Goal: Task Accomplishment & Management: Use online tool/utility

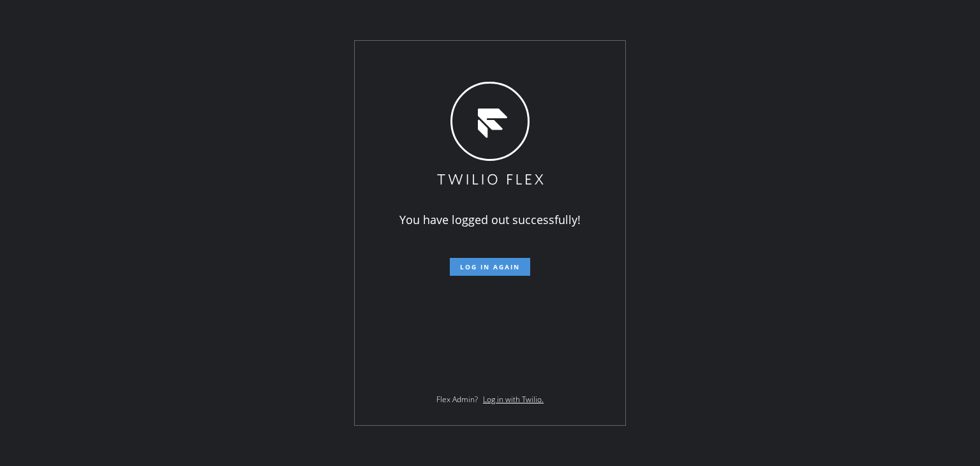
click at [505, 268] on span "Log in again" at bounding box center [490, 266] width 60 height 9
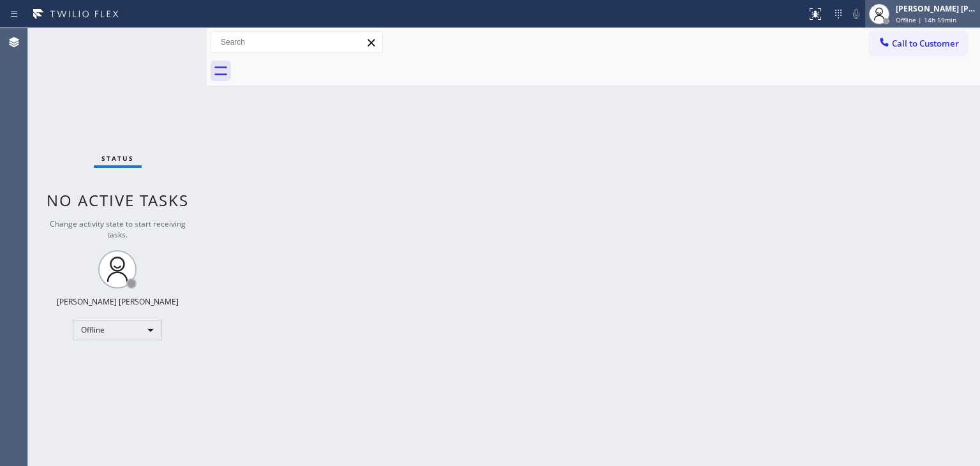
click at [954, 13] on div "[PERSON_NAME] [PERSON_NAME]" at bounding box center [936, 8] width 80 height 11
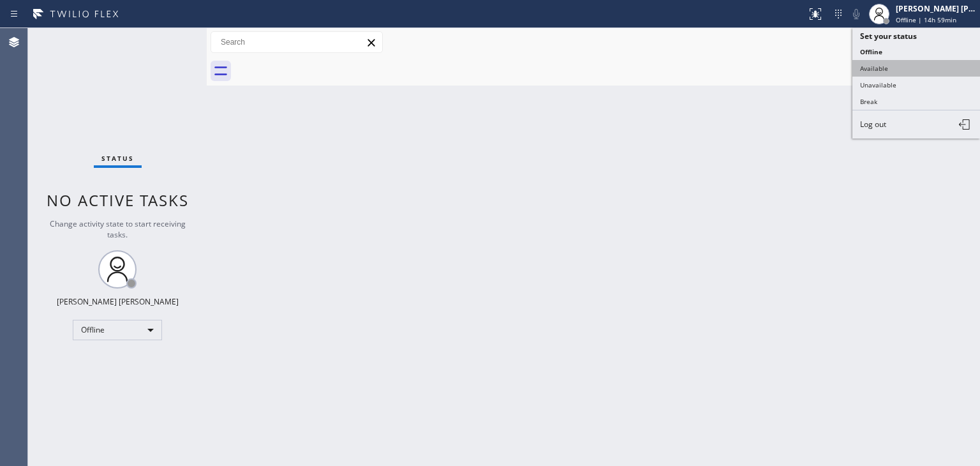
click at [892, 70] on button "Available" at bounding box center [916, 68] width 128 height 17
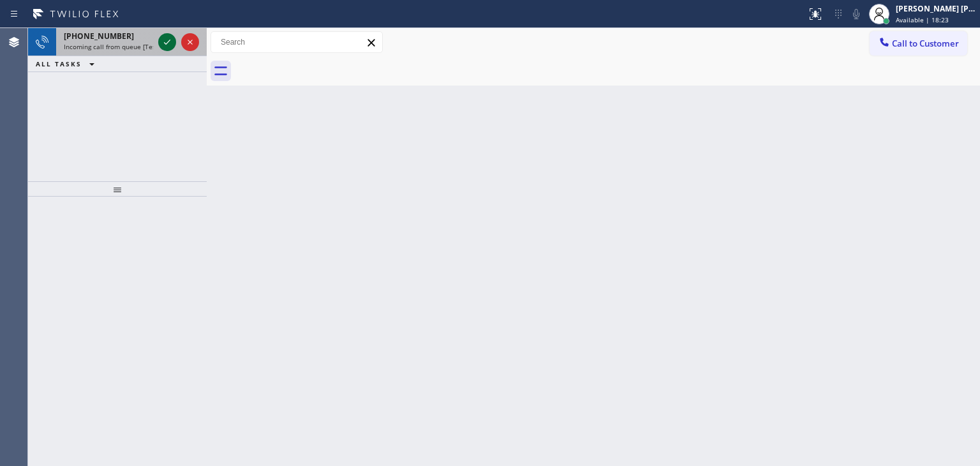
click at [166, 40] on icon at bounding box center [166, 41] width 15 height 15
click at [168, 38] on icon at bounding box center [166, 41] width 15 height 15
click at [168, 40] on icon at bounding box center [166, 41] width 15 height 15
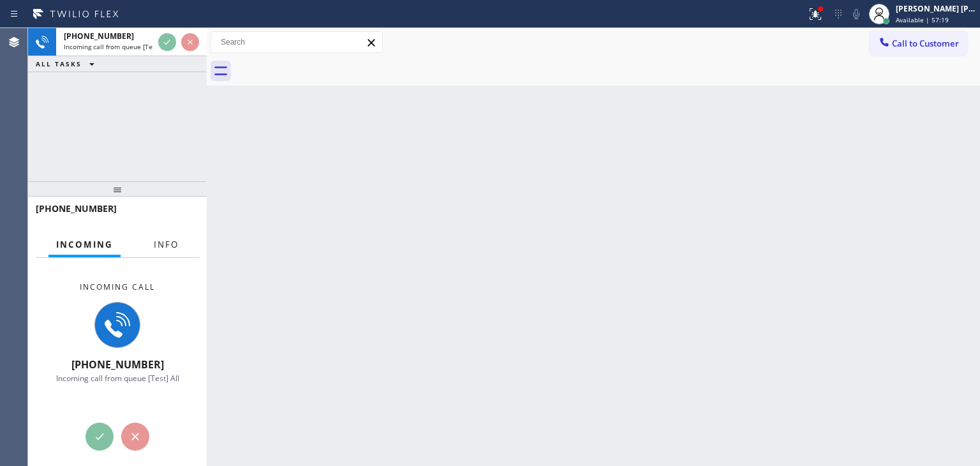
click at [172, 239] on span "Info" at bounding box center [166, 244] width 25 height 11
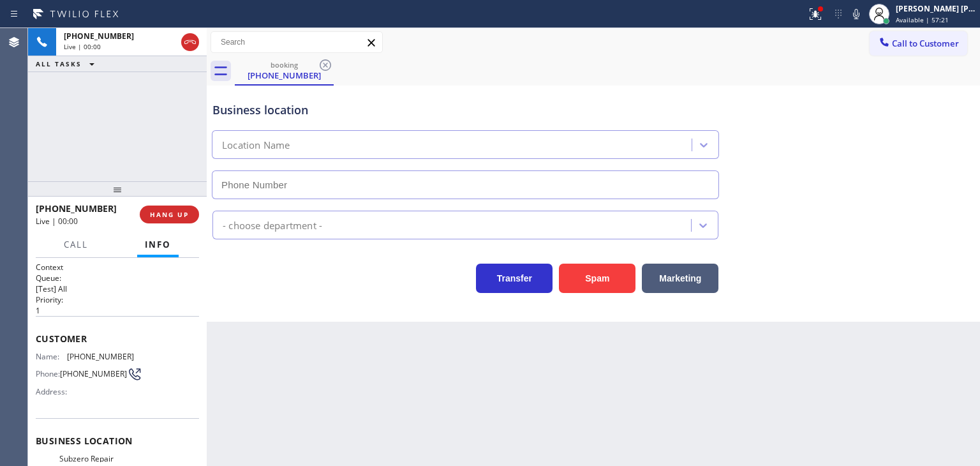
scroll to position [64, 0]
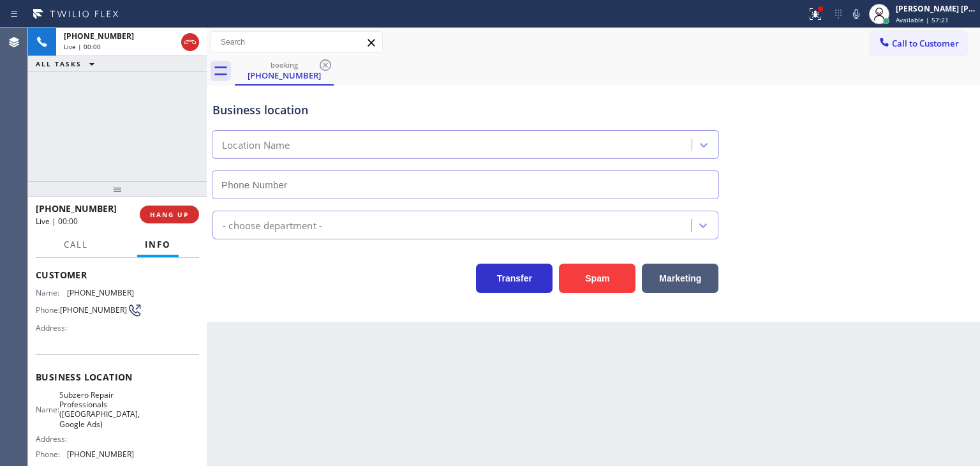
type input "(857) 219-2462"
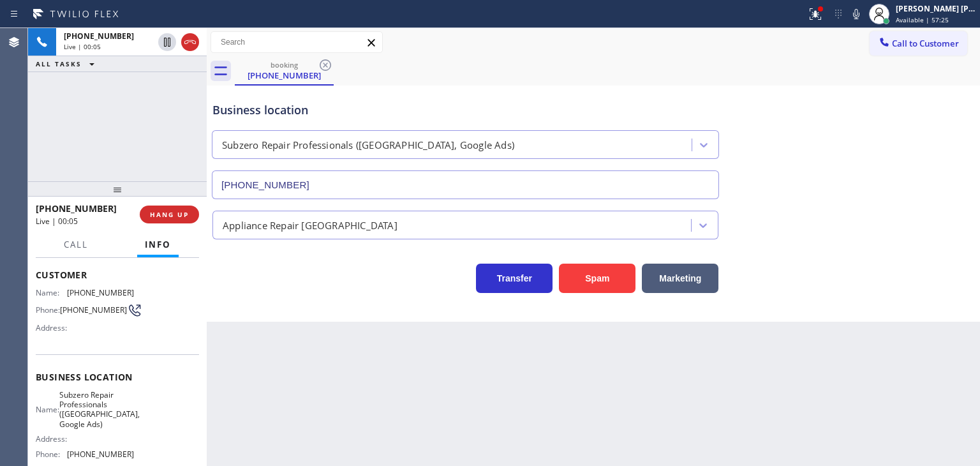
scroll to position [179, 0]
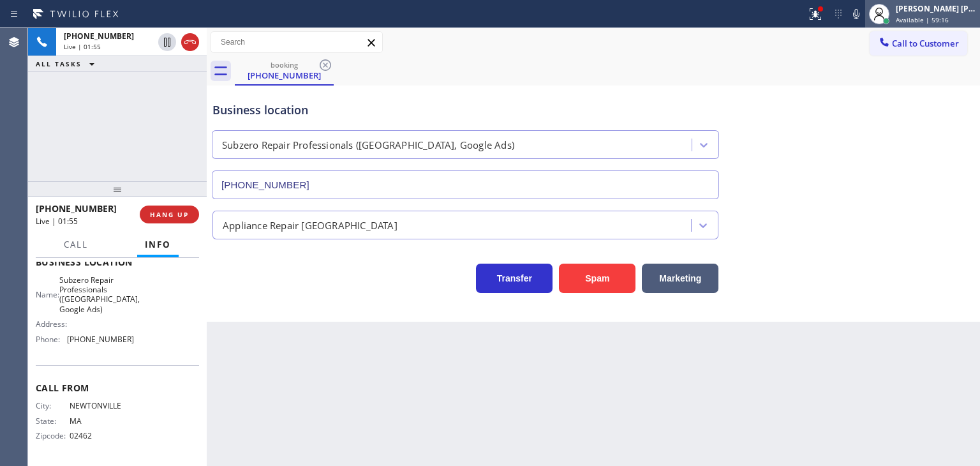
click at [951, 10] on div "[PERSON_NAME] [PERSON_NAME]" at bounding box center [936, 8] width 80 height 11
drag, startPoint x: 110, startPoint y: 207, endPoint x: 45, endPoint y: 214, distance: 65.5
click at [45, 214] on div "+16177754498" at bounding box center [83, 208] width 95 height 12
copy span "6177754498"
click at [929, 13] on div "Edel John Suson Available | 1h 1min" at bounding box center [936, 14] width 87 height 22
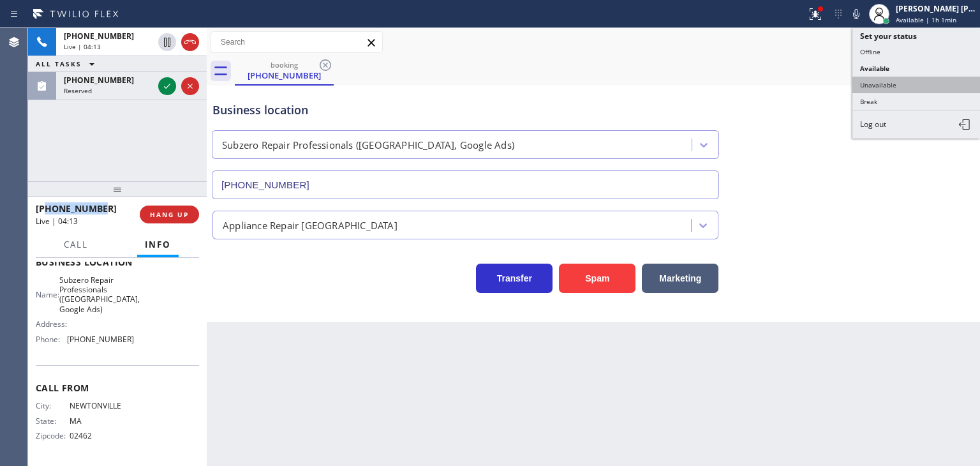
click at [887, 82] on button "Unavailable" at bounding box center [916, 85] width 128 height 17
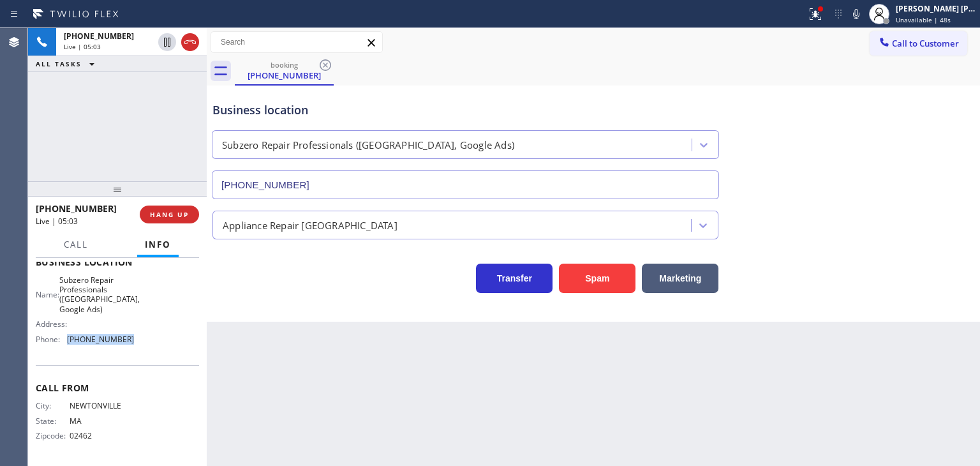
drag, startPoint x: 135, startPoint y: 337, endPoint x: 69, endPoint y: 337, distance: 66.3
click at [69, 337] on div "Name: Subzero Repair Professionals (Boston, Google Ads) Address: Phone: (857) 2…" at bounding box center [117, 312] width 163 height 75
copy span "(857) 219-2462"
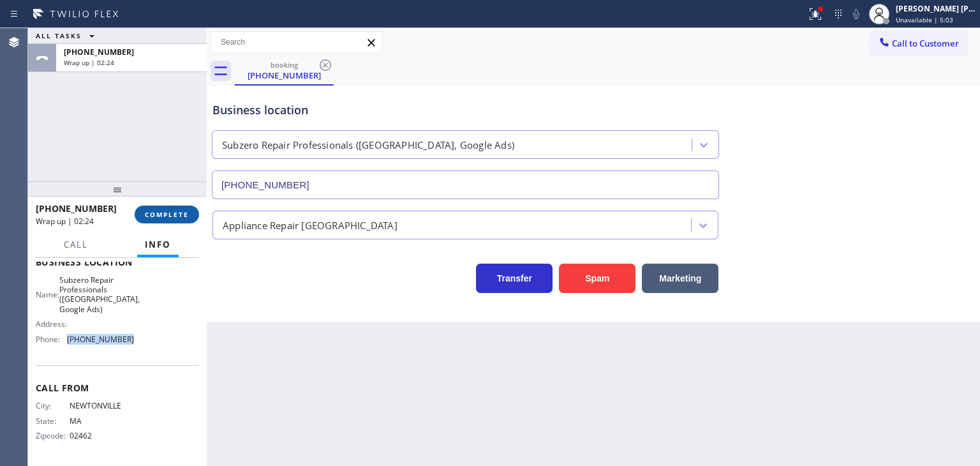
click at [176, 220] on button "COMPLETE" at bounding box center [167, 214] width 64 height 18
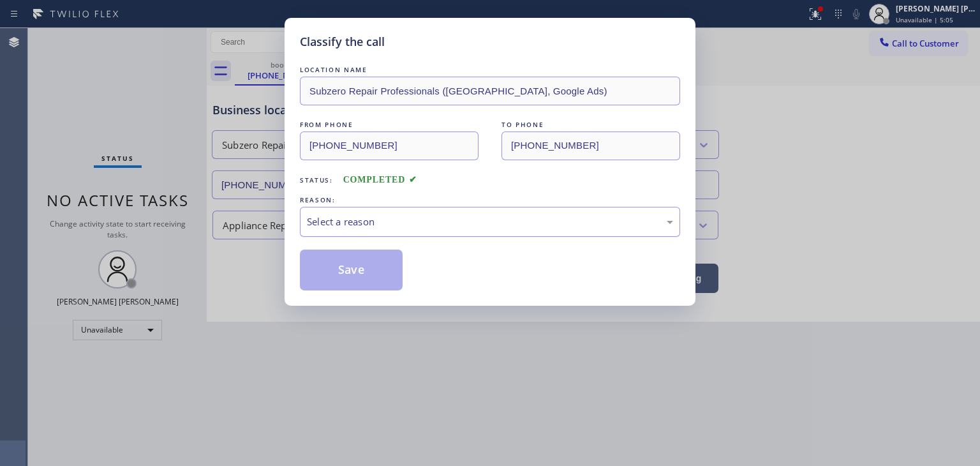
click at [364, 207] on div "Select a reason" at bounding box center [490, 222] width 380 height 30
click at [366, 263] on button "Save" at bounding box center [351, 269] width 103 height 41
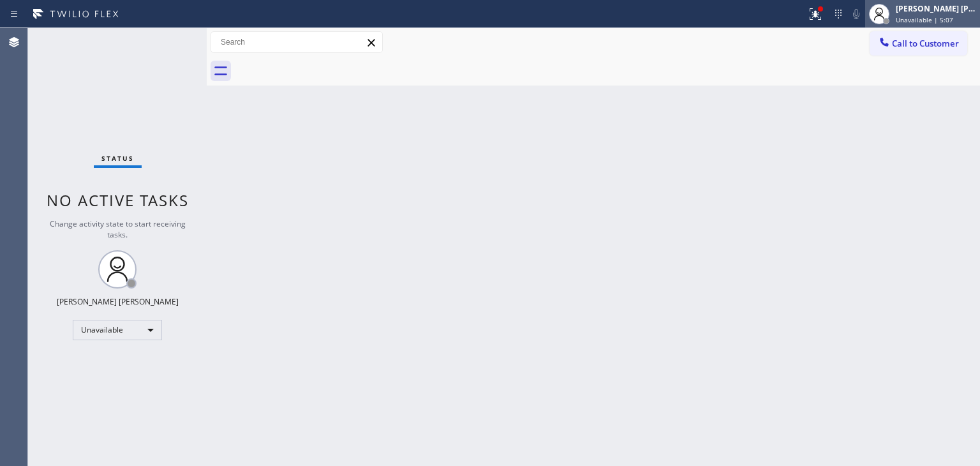
click at [950, 10] on div "[PERSON_NAME] [PERSON_NAME]" at bounding box center [936, 8] width 80 height 11
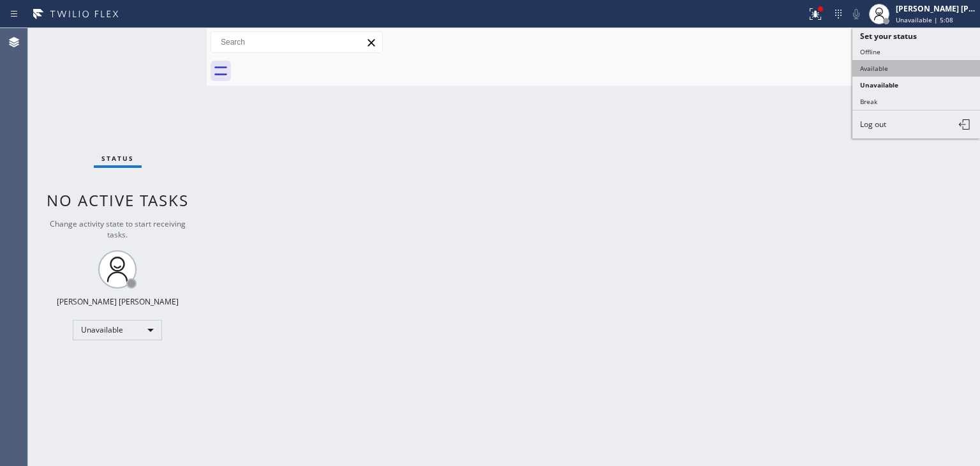
click at [921, 60] on button "Available" at bounding box center [916, 68] width 128 height 17
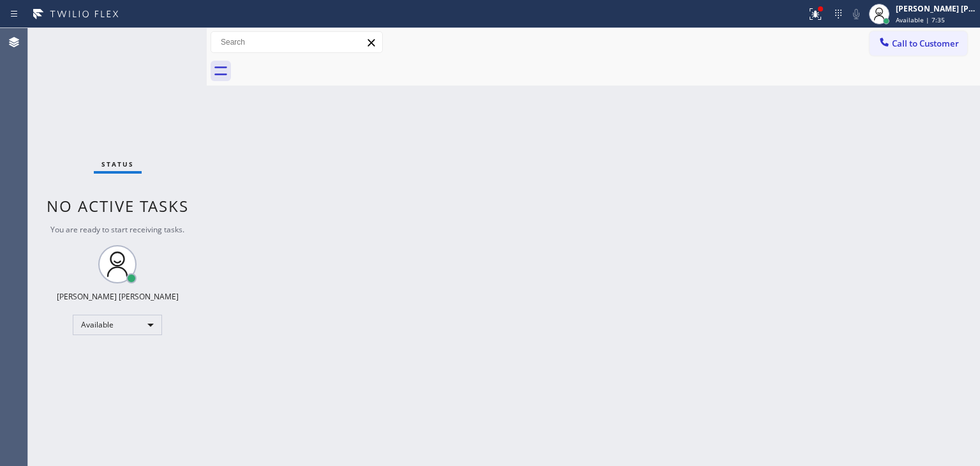
click at [168, 39] on div "Status No active tasks You are ready to start receiving tasks. Edel John Suson …" at bounding box center [117, 247] width 179 height 438
click at [164, 30] on div "Status No active tasks You are ready to start receiving tasks. Edel John Suson …" at bounding box center [117, 247] width 179 height 438
click at [168, 43] on div "Status No active tasks You are ready to start receiving tasks. Edel John Suson …" at bounding box center [117, 247] width 179 height 438
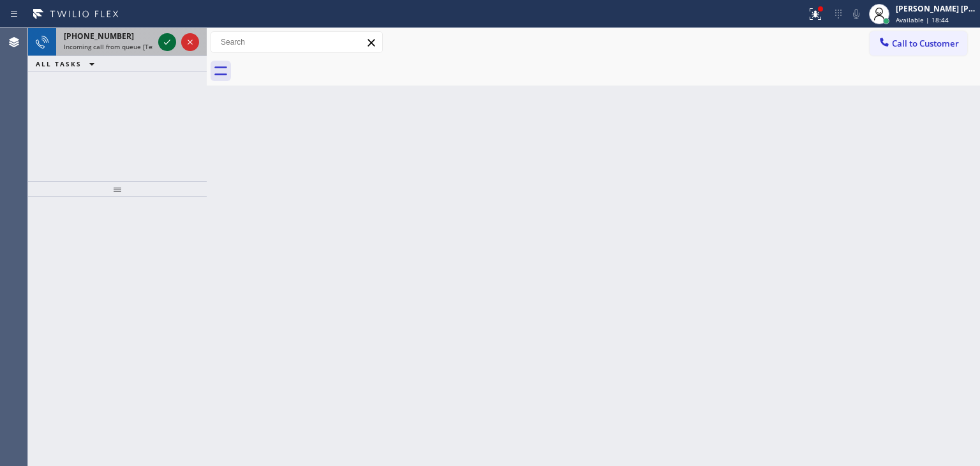
click at [166, 39] on icon at bounding box center [166, 41] width 15 height 15
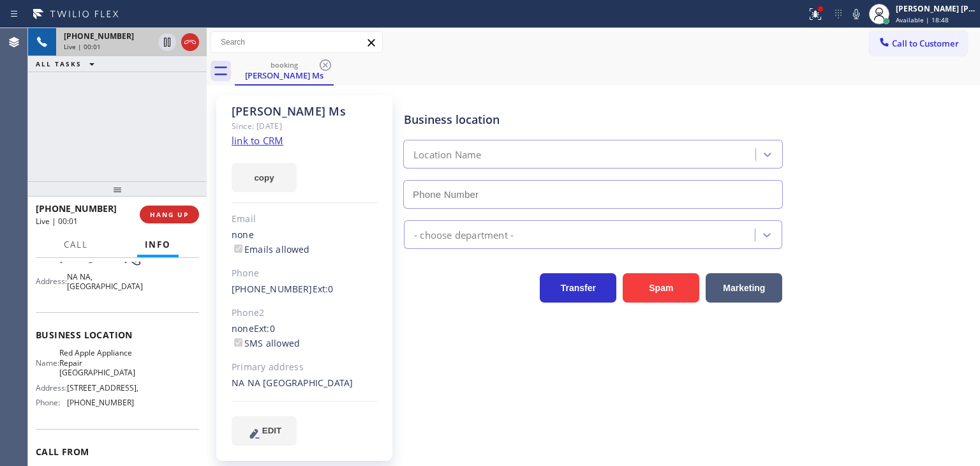
scroll to position [128, 0]
type input "(631) 402-9345"
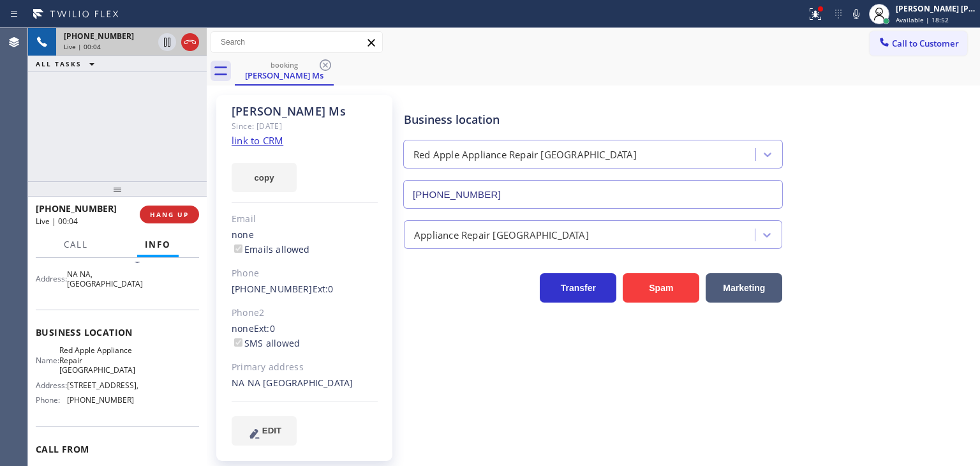
click at [260, 141] on link "link to CRM" at bounding box center [258, 140] width 52 height 13
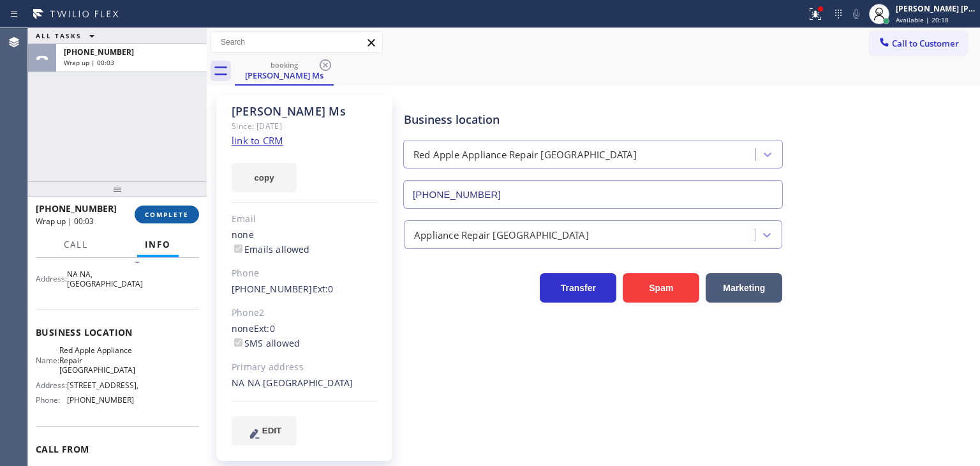
click at [187, 209] on button "COMPLETE" at bounding box center [167, 214] width 64 height 18
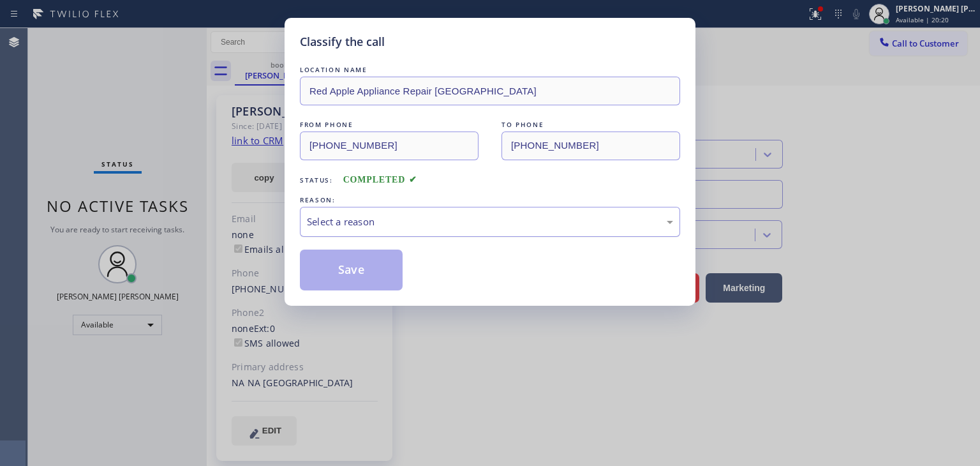
click at [354, 225] on div "Select a reason" at bounding box center [490, 221] width 366 height 15
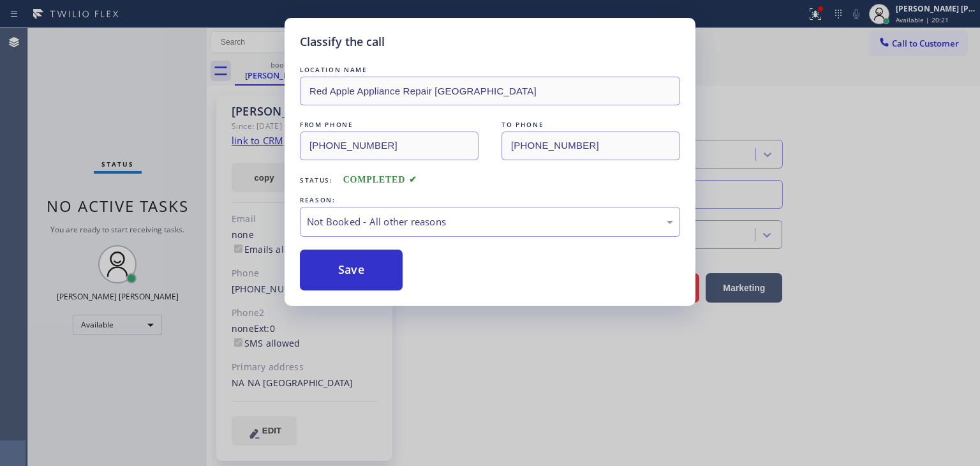
click at [354, 273] on button "Save" at bounding box center [351, 269] width 103 height 41
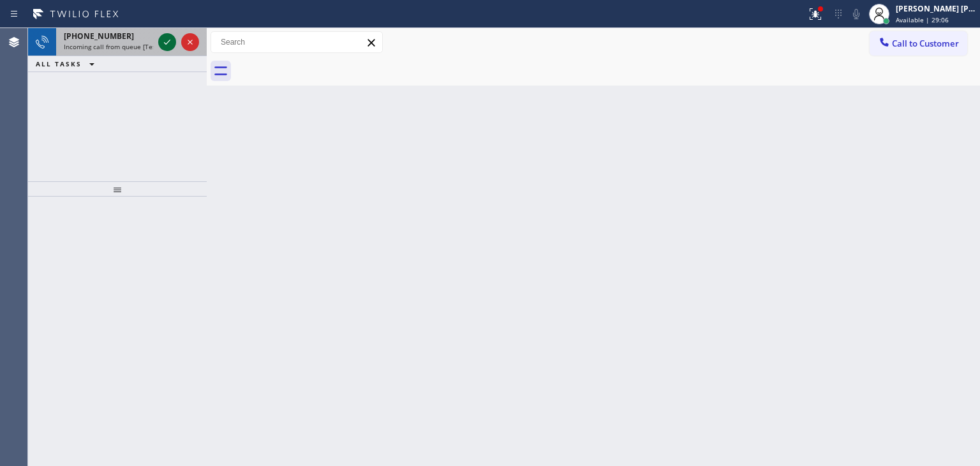
click at [168, 35] on icon at bounding box center [166, 41] width 15 height 15
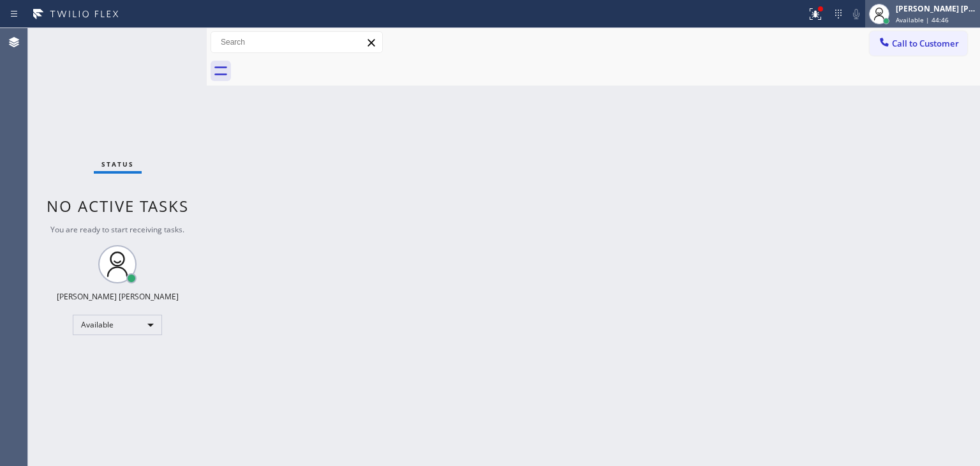
click at [956, 12] on div "[PERSON_NAME] [PERSON_NAME]" at bounding box center [936, 8] width 80 height 11
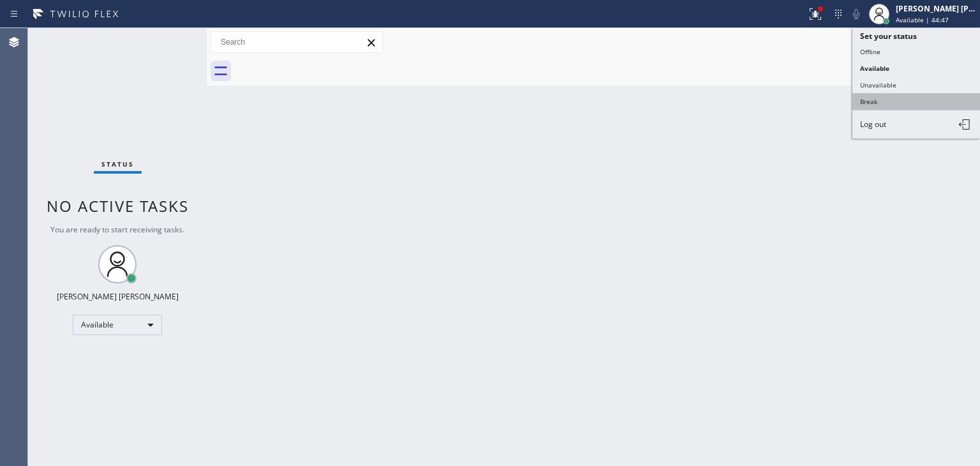
click at [896, 94] on button "Break" at bounding box center [916, 101] width 128 height 17
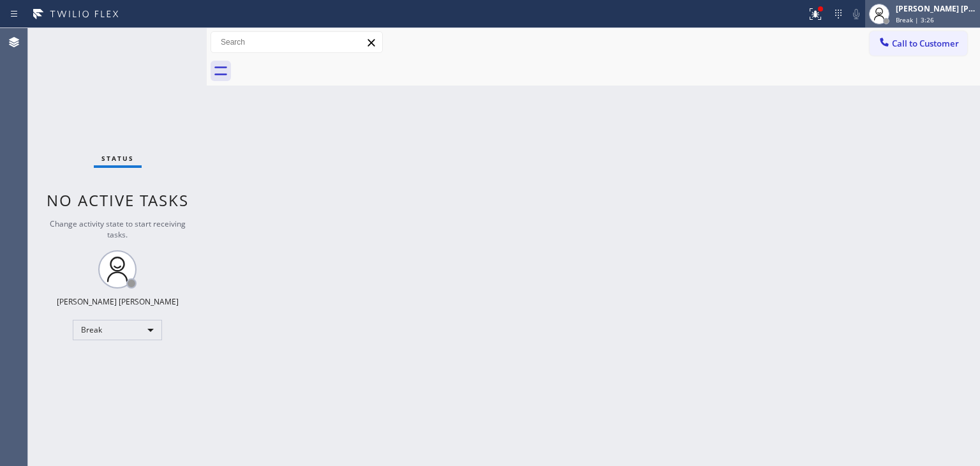
click at [949, 25] on div "Edel John Suson Break | 3:26" at bounding box center [922, 14] width 115 height 28
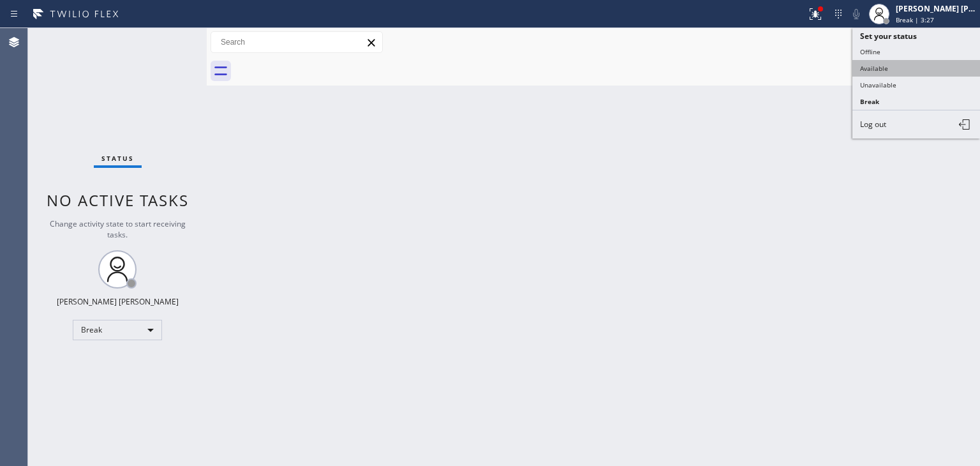
click at [916, 61] on button "Available" at bounding box center [916, 68] width 128 height 17
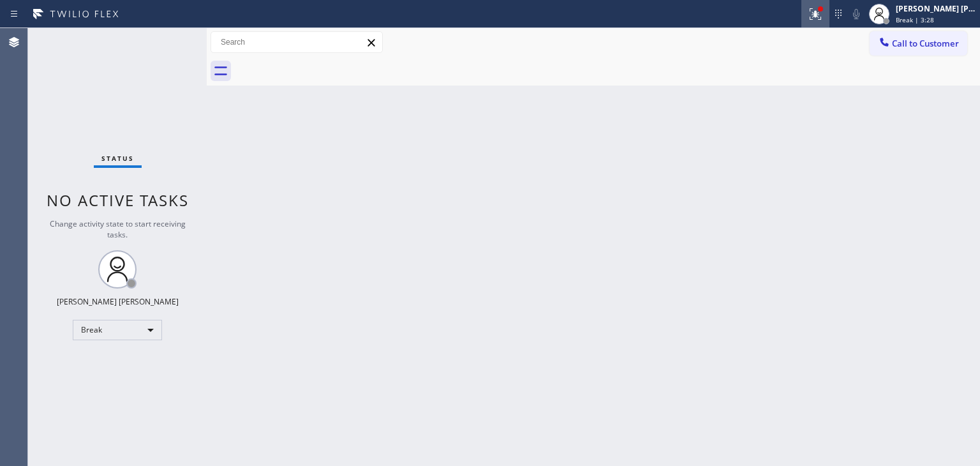
click at [823, 13] on icon at bounding box center [815, 13] width 15 height 15
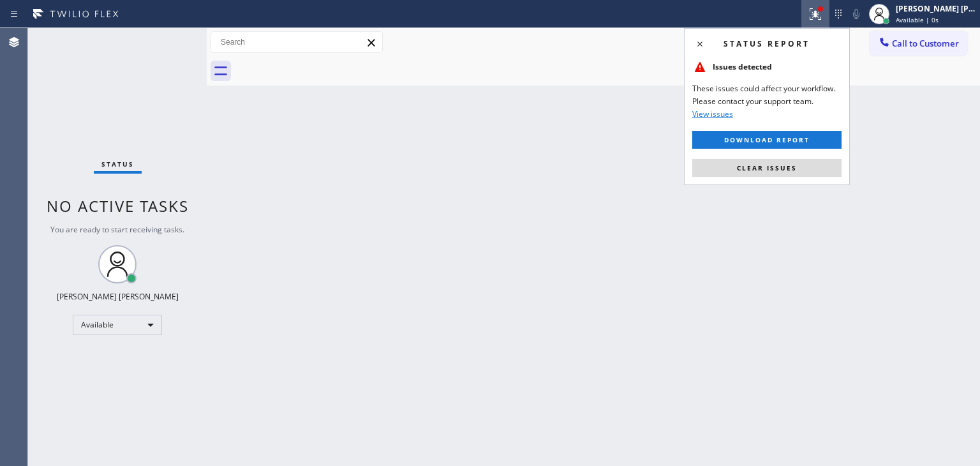
drag, startPoint x: 776, startPoint y: 172, endPoint x: 151, endPoint y: 54, distance: 636.8
click at [776, 172] on span "Clear issues" at bounding box center [767, 167] width 60 height 9
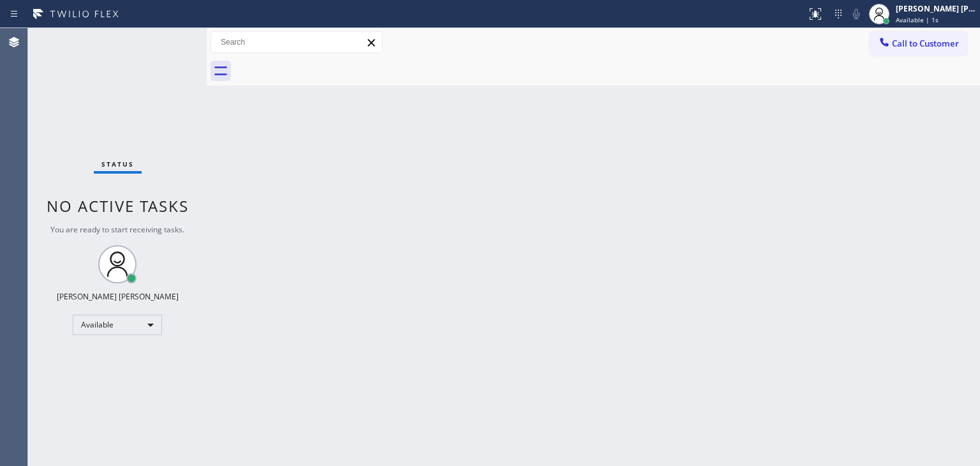
click at [163, 40] on div "Status No active tasks You are ready to start receiving tasks. Edel John Suson …" at bounding box center [117, 247] width 179 height 438
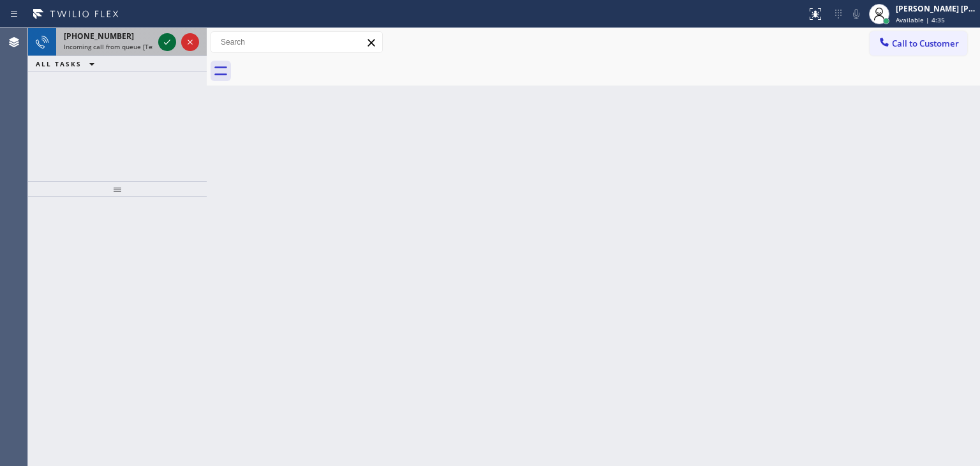
click at [164, 36] on icon at bounding box center [166, 41] width 15 height 15
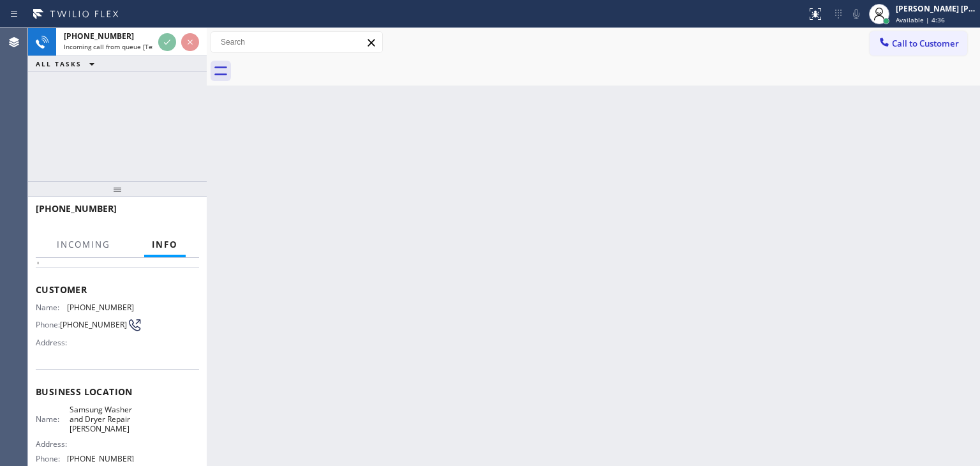
scroll to position [128, 0]
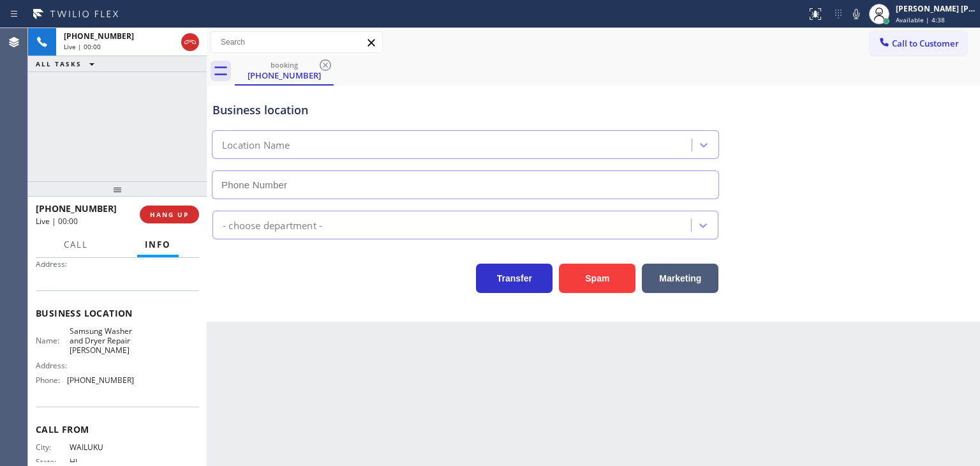
type input "(503) 714-9701"
click at [864, 16] on icon at bounding box center [855, 13] width 15 height 15
click at [864, 13] on icon at bounding box center [855, 13] width 15 height 15
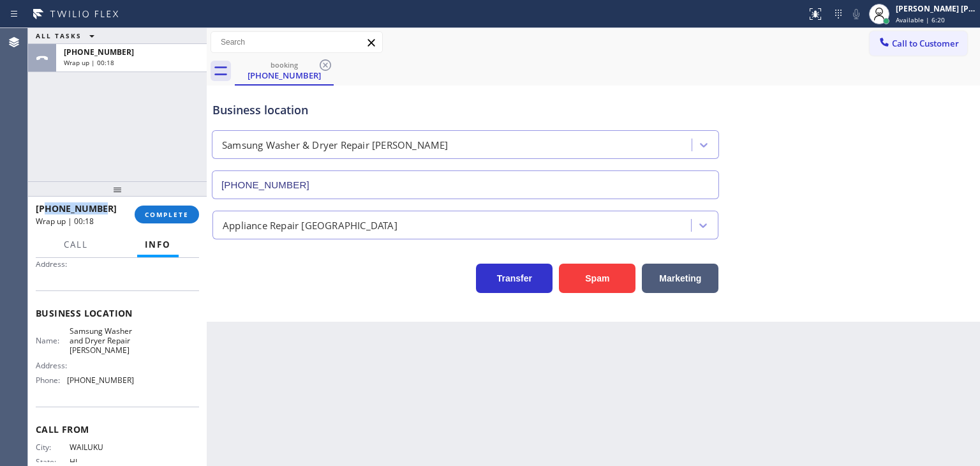
drag, startPoint x: 105, startPoint y: 207, endPoint x: 48, endPoint y: 214, distance: 57.8
click at [48, 214] on div "+18088561158" at bounding box center [81, 208] width 90 height 12
copy span "8088561158"
drag, startPoint x: 129, startPoint y: 391, endPoint x: 66, endPoint y: 403, distance: 64.2
click at [66, 403] on div "Business location Name: Samsung Washer and Dryer Repair Gresham Address: Phone:…" at bounding box center [117, 348] width 163 height 116
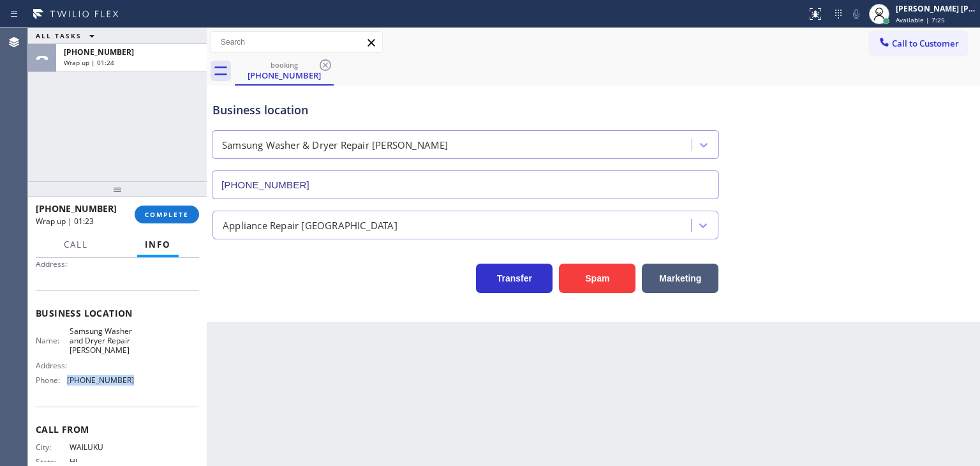
copy div "(503) 714-9701"
click at [161, 211] on span "COMPLETE" at bounding box center [167, 214] width 44 height 9
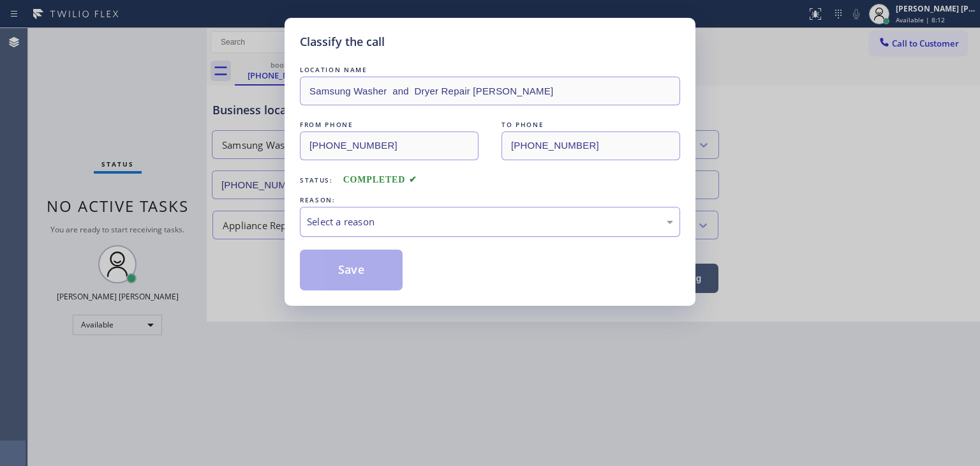
click at [330, 218] on div "Select a reason" at bounding box center [490, 221] width 366 height 15
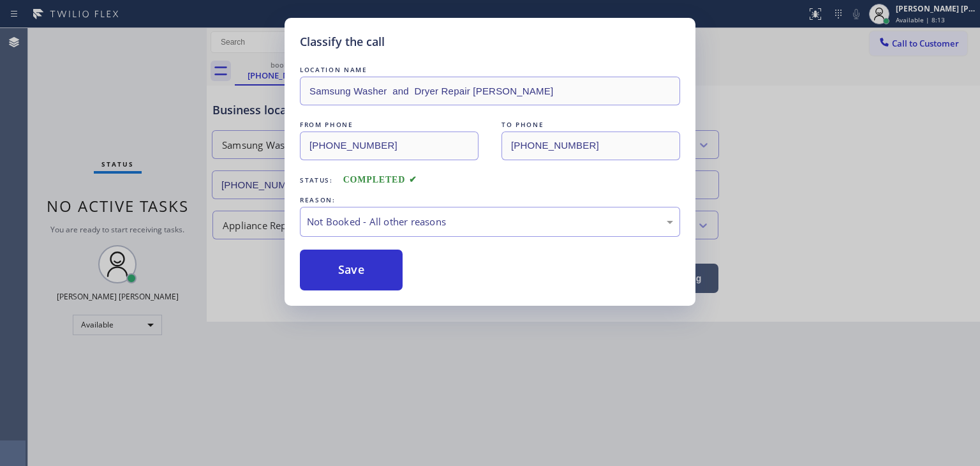
click at [350, 266] on button "Save" at bounding box center [351, 269] width 103 height 41
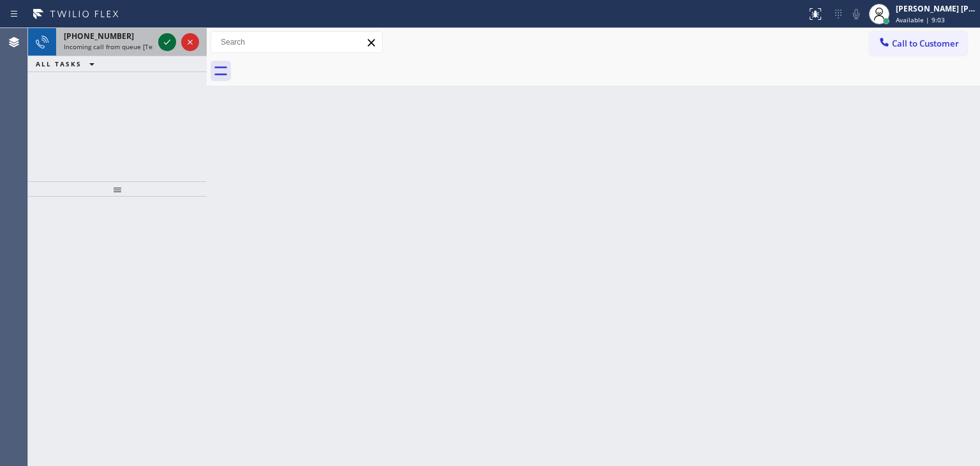
click at [168, 36] on icon at bounding box center [166, 41] width 15 height 15
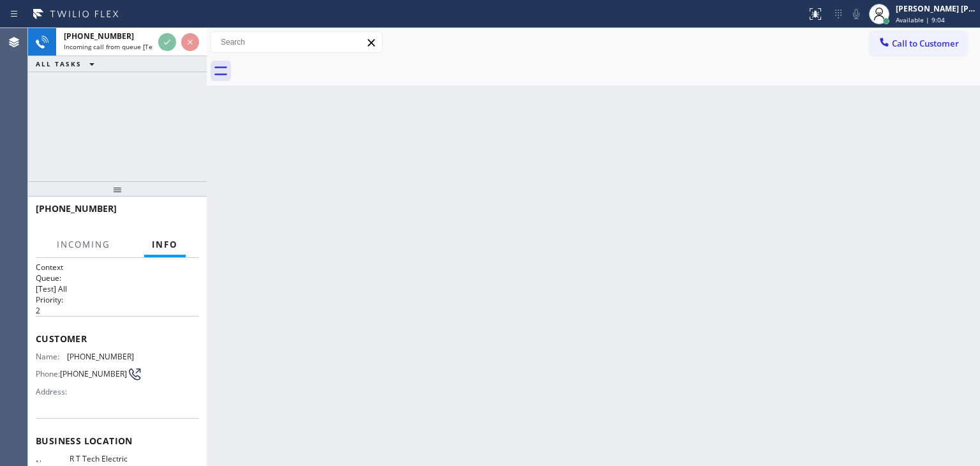
scroll to position [64, 0]
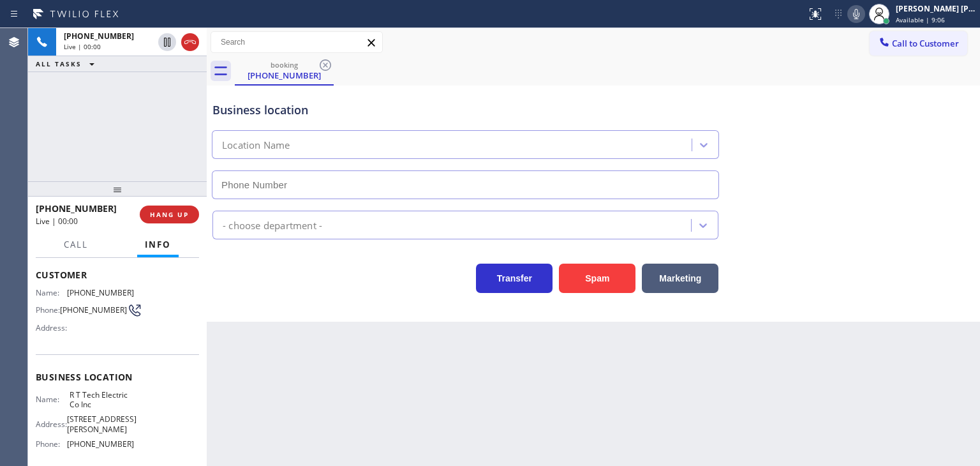
type input "(908) 824-6720"
click at [967, 126] on div "Business location R T Tech Electric Co Inc (908) 824-6720" at bounding box center [593, 141] width 767 height 115
click at [184, 216] on span "HANG UP" at bounding box center [169, 214] width 39 height 9
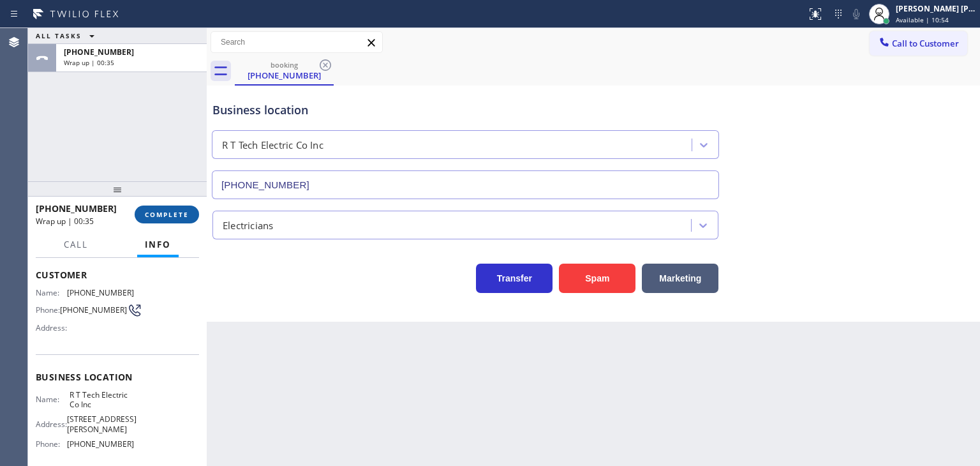
click at [170, 217] on span "COMPLETE" at bounding box center [167, 214] width 44 height 9
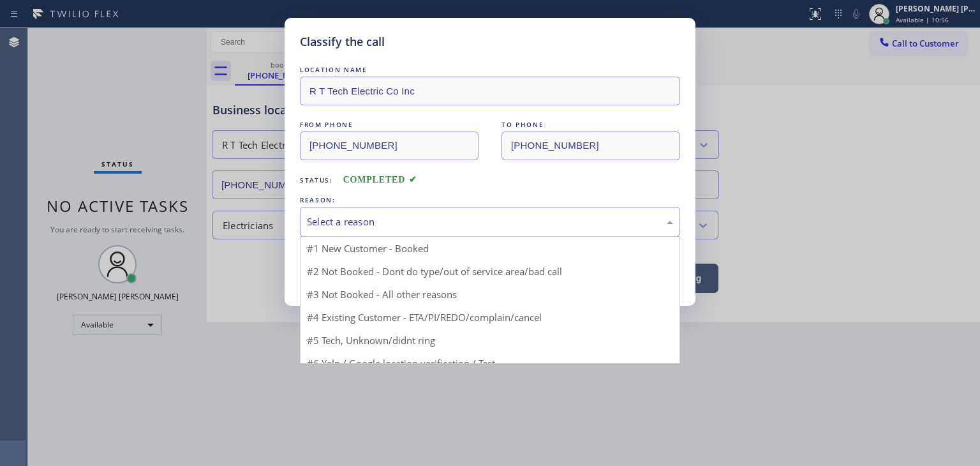
click at [359, 223] on div "Select a reason" at bounding box center [490, 221] width 366 height 15
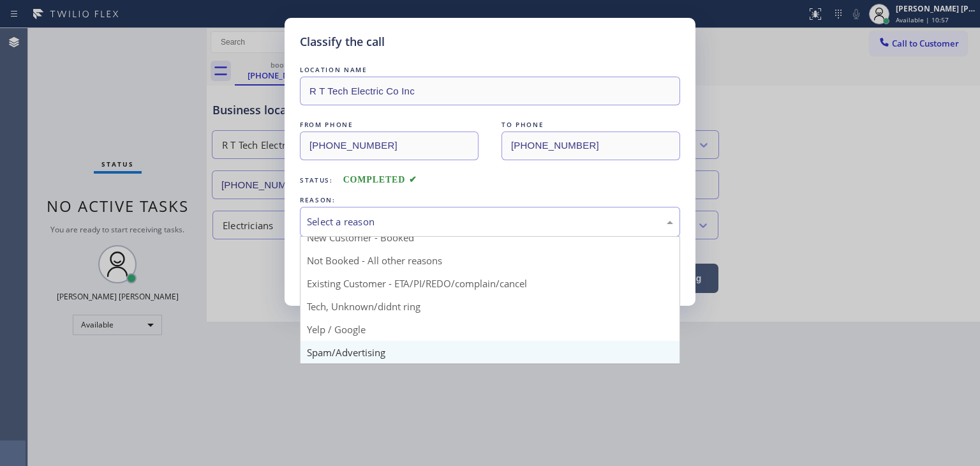
scroll to position [80, 0]
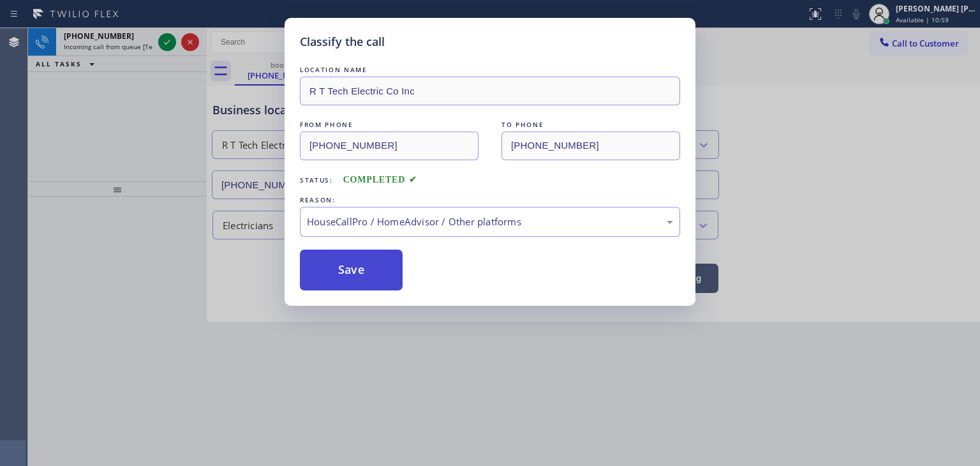
click at [348, 271] on button "Save" at bounding box center [351, 269] width 103 height 41
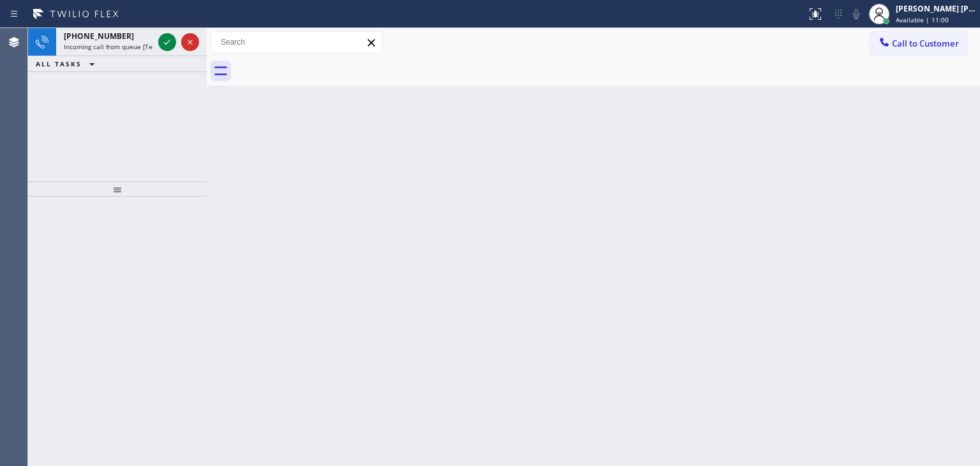
click at [166, 41] on icon at bounding box center [166, 41] width 15 height 15
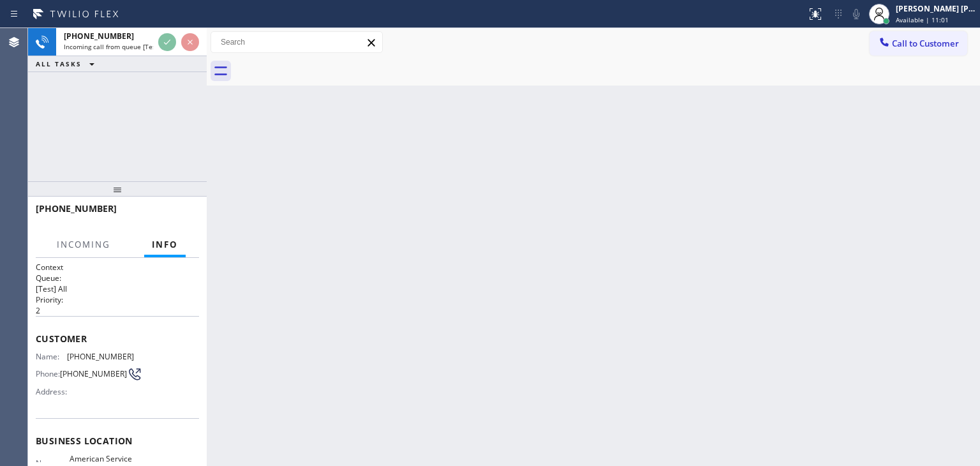
scroll to position [64, 0]
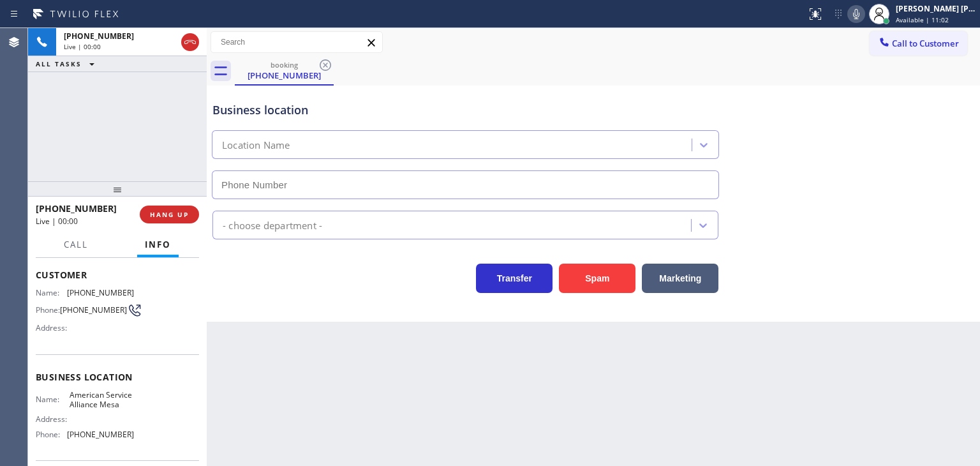
type input "(480) 257-7701"
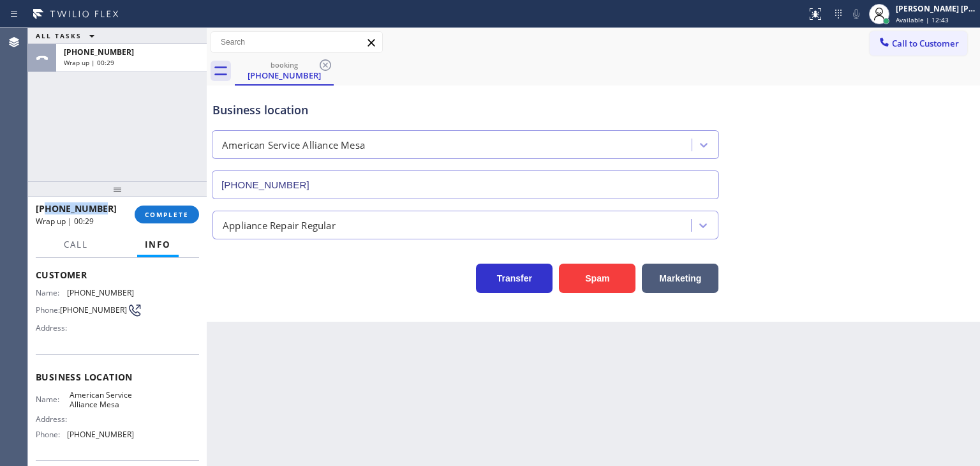
drag, startPoint x: 101, startPoint y: 200, endPoint x: 48, endPoint y: 201, distance: 53.0
click at [48, 201] on div "+14802335759 Wrap up | 00:29" at bounding box center [85, 214] width 99 height 33
copy span "4802335759"
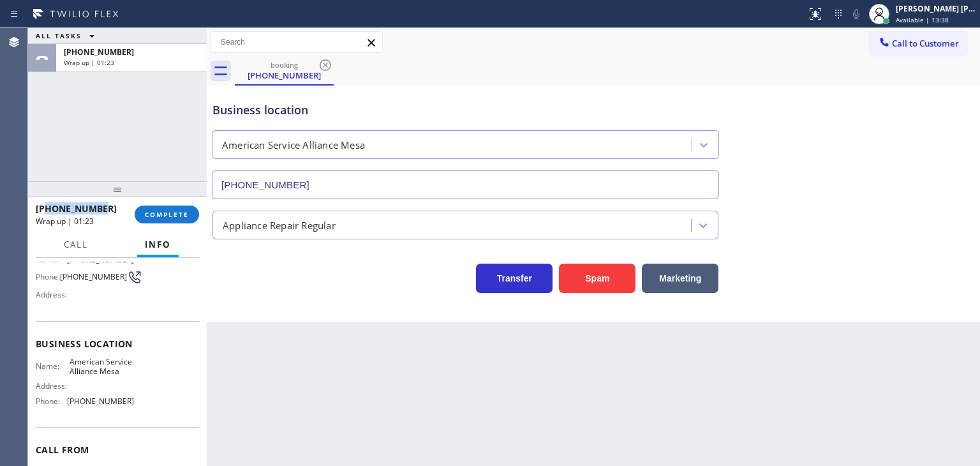
scroll to position [128, 0]
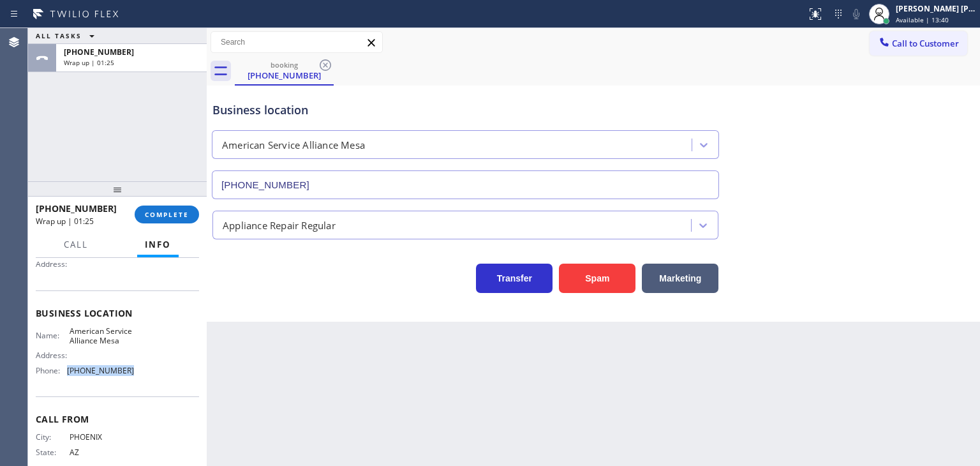
drag, startPoint x: 132, startPoint y: 381, endPoint x: 69, endPoint y: 383, distance: 63.2
click at [69, 381] on div "Name: American Service Alliance Mesa Address: Phone: (480) 257-7701" at bounding box center [117, 353] width 163 height 55
copy span "(480) 257-7701"
click at [156, 212] on span "COMPLETE" at bounding box center [167, 214] width 44 height 9
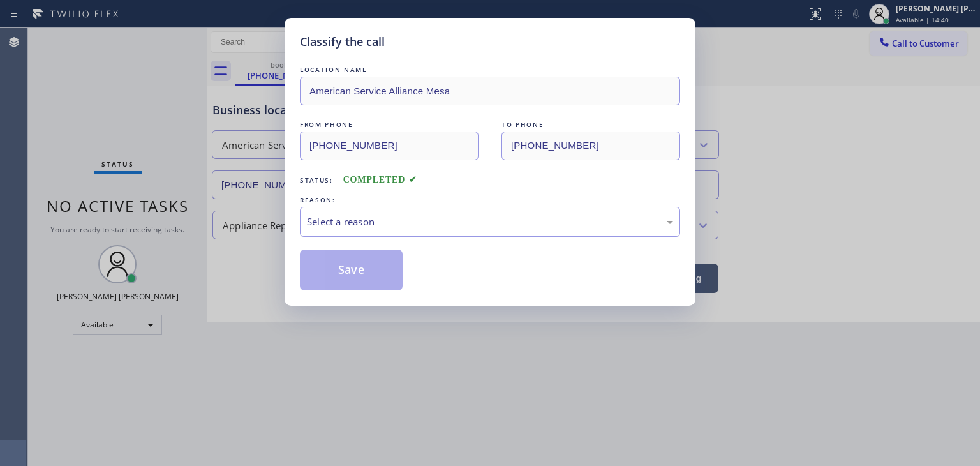
click at [329, 223] on div "Select a reason" at bounding box center [490, 221] width 366 height 15
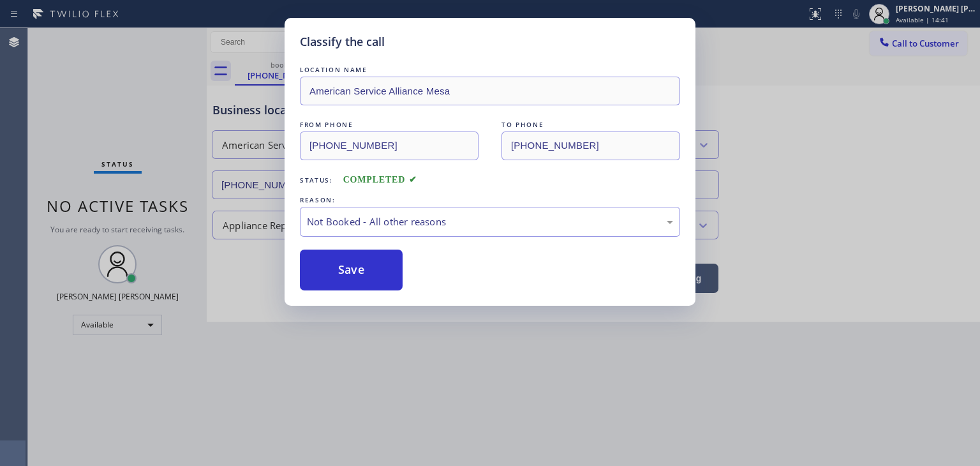
click at [346, 269] on button "Save" at bounding box center [351, 269] width 103 height 41
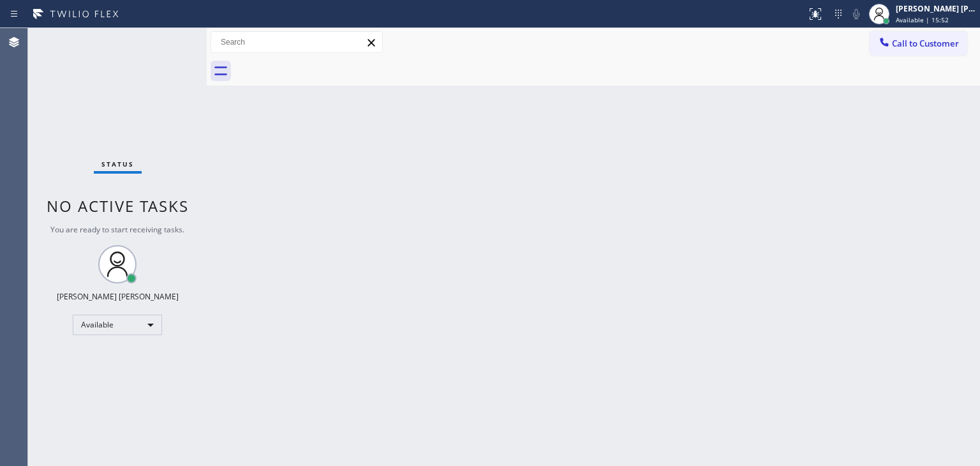
click at [170, 38] on div "Status No active tasks You are ready to start receiving tasks. Edel John Suson …" at bounding box center [117, 247] width 179 height 438
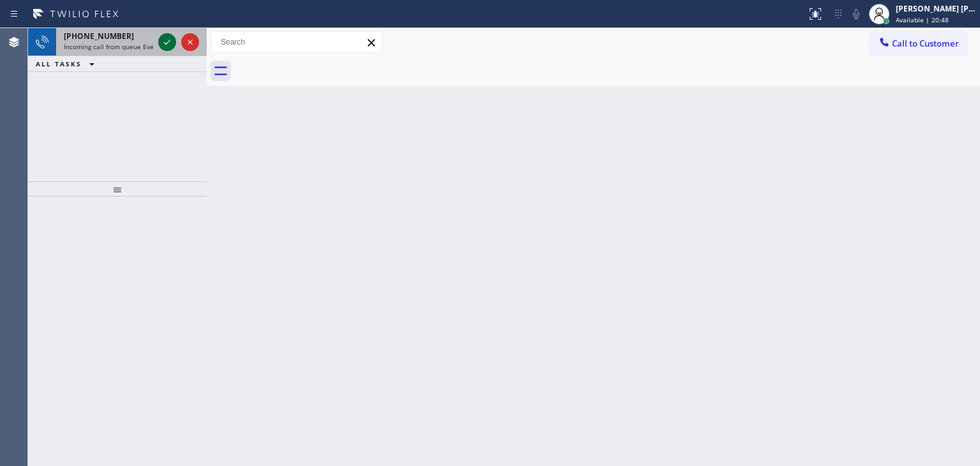
click at [163, 47] on icon at bounding box center [166, 41] width 15 height 15
click at [166, 44] on icon at bounding box center [166, 41] width 15 height 15
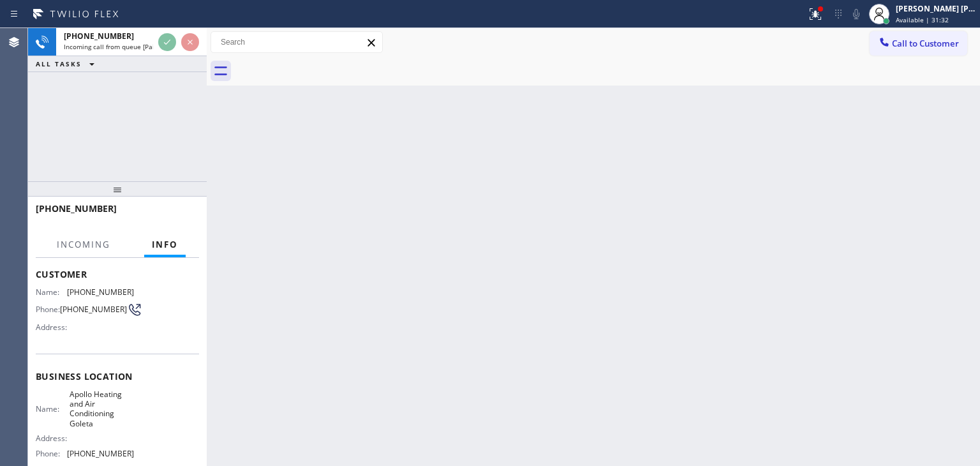
scroll to position [128, 0]
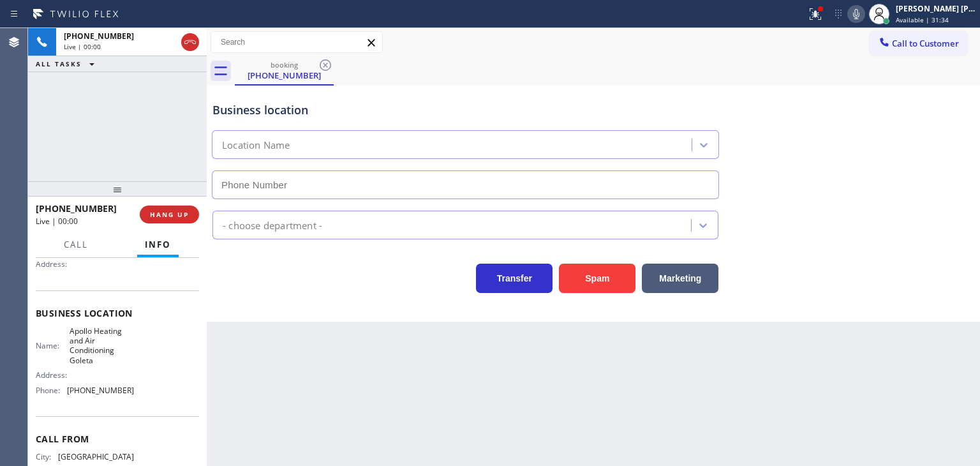
type input "(805) 519-7099"
click at [864, 18] on icon at bounding box center [855, 13] width 15 height 15
click at [864, 16] on icon at bounding box center [855, 13] width 15 height 15
click at [936, 142] on div "Business location Apollo Heating and Air Conditioning Goleta (805) 519-7099" at bounding box center [593, 141] width 767 height 115
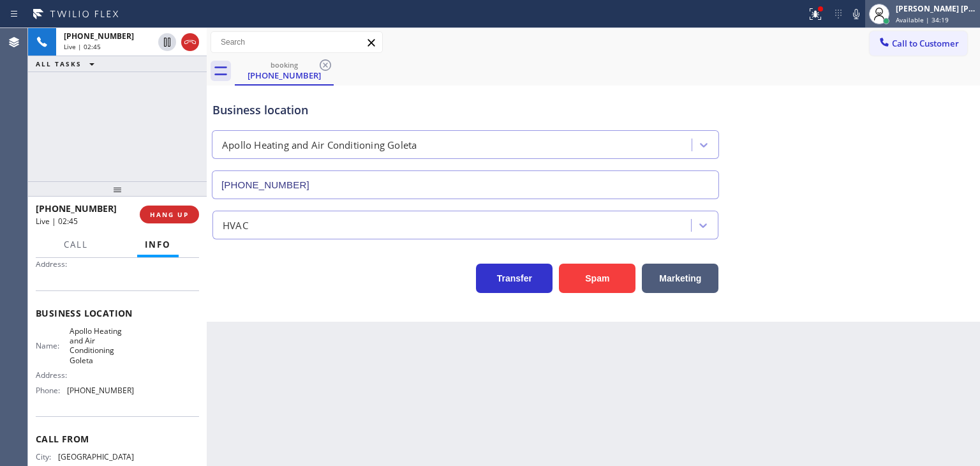
drag, startPoint x: 877, startPoint y: 13, endPoint x: 938, endPoint y: 13, distance: 61.2
click at [864, 13] on icon at bounding box center [855, 13] width 15 height 15
click at [938, 13] on div "[PERSON_NAME] [PERSON_NAME]" at bounding box center [936, 8] width 80 height 11
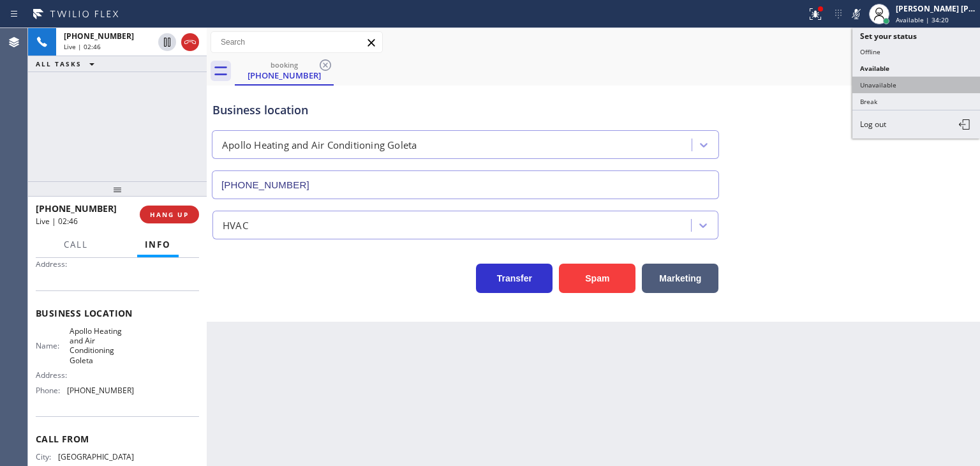
click at [903, 82] on button "Unavailable" at bounding box center [916, 85] width 128 height 17
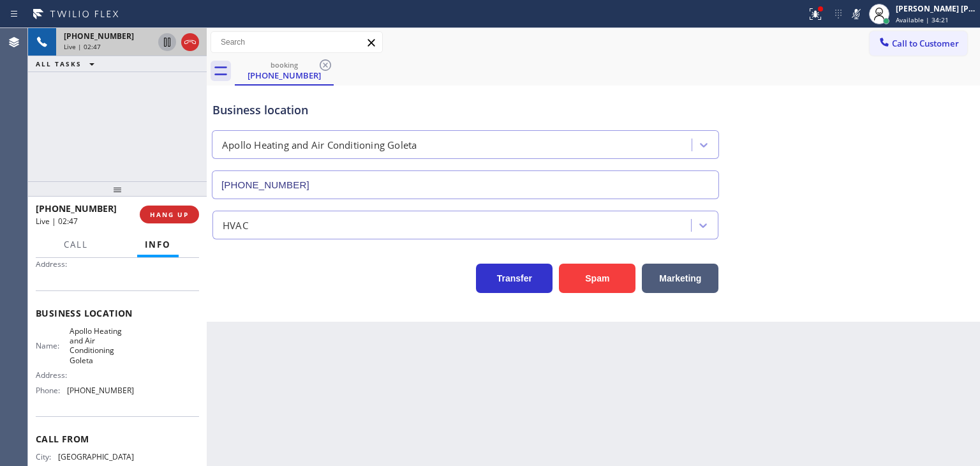
click at [169, 41] on icon at bounding box center [166, 41] width 15 height 15
drag, startPoint x: 948, startPoint y: 121, endPoint x: 934, endPoint y: 85, distance: 37.8
click at [948, 121] on div "Business location Apollo Heating and Air Conditioning Goleta (805) 519-7099" at bounding box center [593, 141] width 767 height 115
click at [864, 18] on icon at bounding box center [855, 13] width 15 height 15
click at [172, 40] on icon at bounding box center [166, 41] width 15 height 15
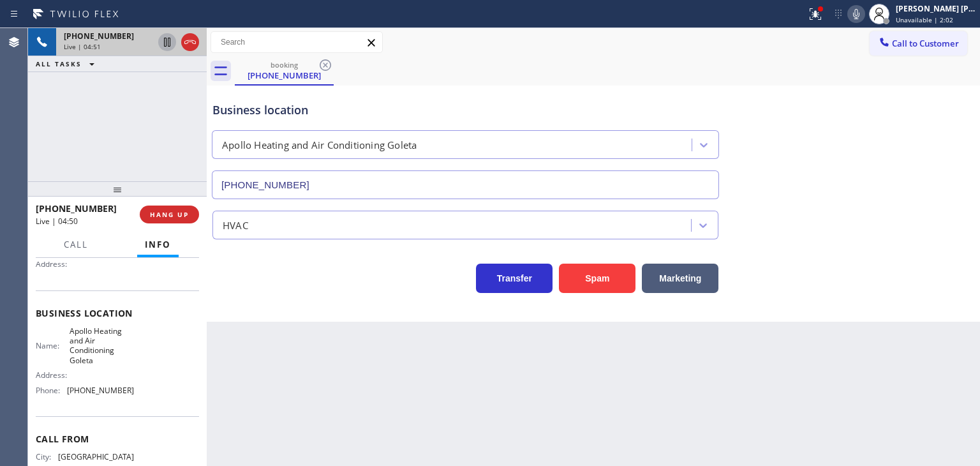
click at [864, 18] on icon at bounding box center [855, 13] width 15 height 15
click at [861, 15] on rect at bounding box center [856, 12] width 9 height 9
click at [864, 8] on icon at bounding box center [855, 13] width 15 height 15
click at [864, 16] on icon at bounding box center [855, 13] width 15 height 15
click at [864, 8] on icon at bounding box center [855, 13] width 15 height 15
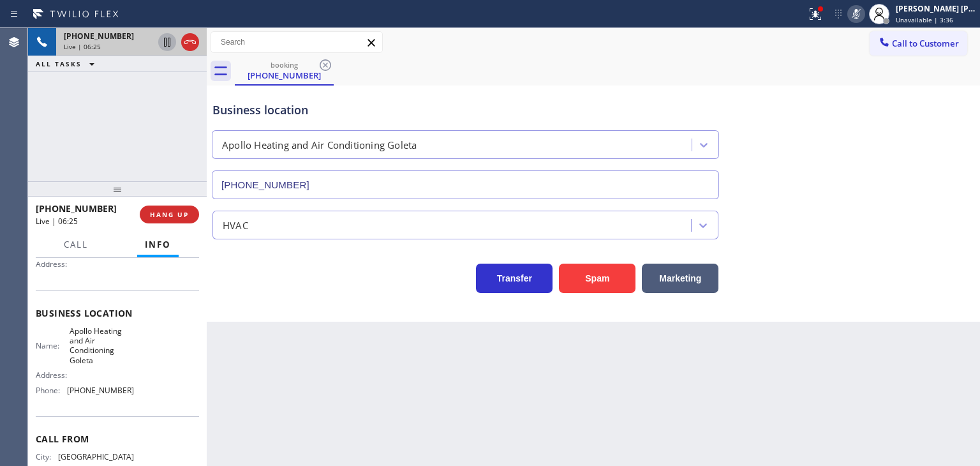
click at [864, 18] on icon at bounding box center [855, 13] width 15 height 15
drag, startPoint x: 968, startPoint y: 11, endPoint x: 953, endPoint y: 15, distance: 15.2
click at [968, 11] on div "[PERSON_NAME] [PERSON_NAME]" at bounding box center [936, 8] width 80 height 11
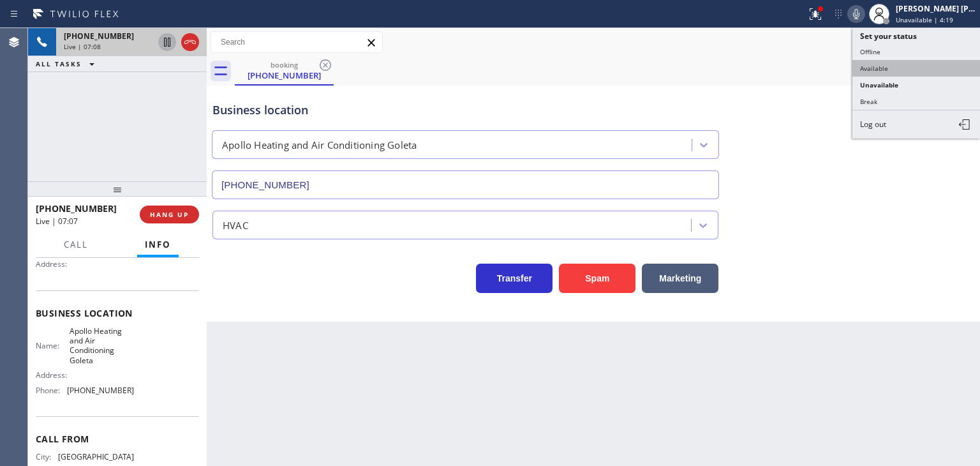
click at [898, 67] on button "Available" at bounding box center [916, 68] width 128 height 17
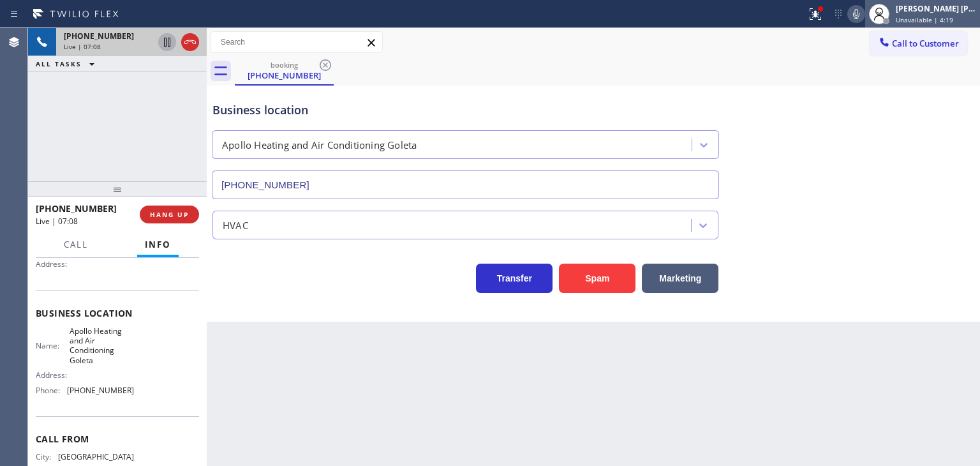
click at [936, 9] on div "[PERSON_NAME] [PERSON_NAME]" at bounding box center [936, 8] width 80 height 11
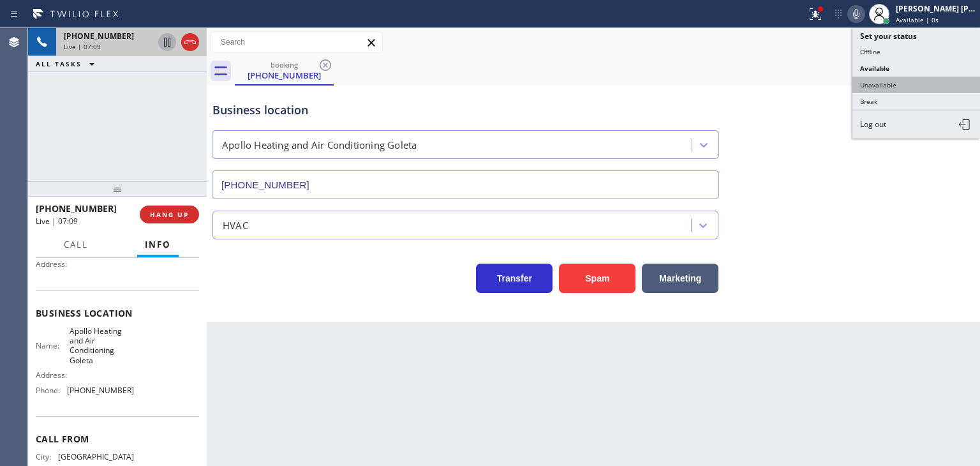
click at [896, 86] on button "Unavailable" at bounding box center [916, 85] width 128 height 17
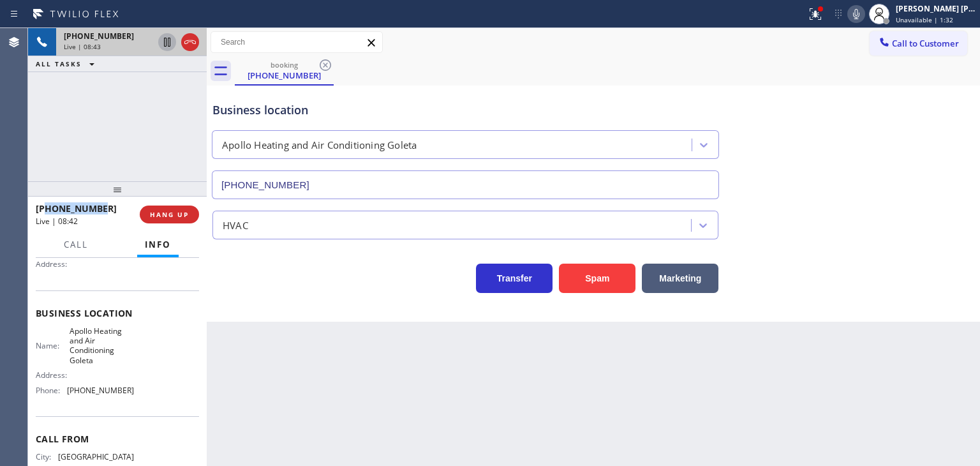
drag, startPoint x: 105, startPoint y: 209, endPoint x: 46, endPoint y: 208, distance: 58.7
click at [46, 208] on div "+19516407407" at bounding box center [83, 208] width 95 height 12
copy span "9516407407"
click at [864, 20] on icon at bounding box center [855, 13] width 15 height 15
click at [864, 17] on icon at bounding box center [855, 13] width 15 height 15
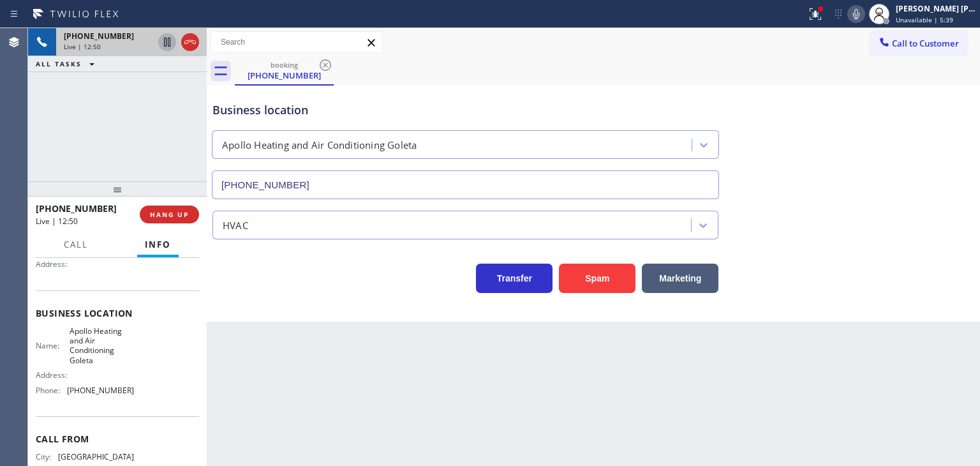
click at [257, 279] on div "Transfer Spam Marketing" at bounding box center [465, 275] width 511 height 36
click at [864, 15] on icon at bounding box center [855, 13] width 15 height 15
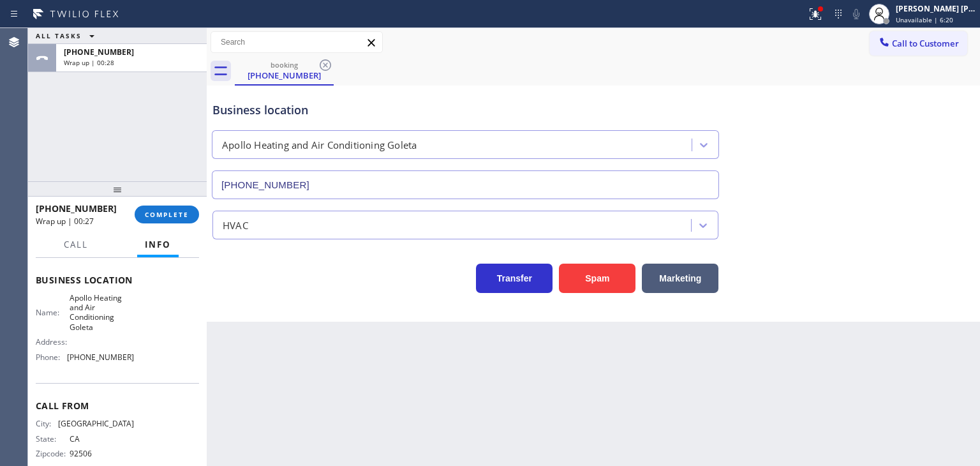
scroll to position [179, 0]
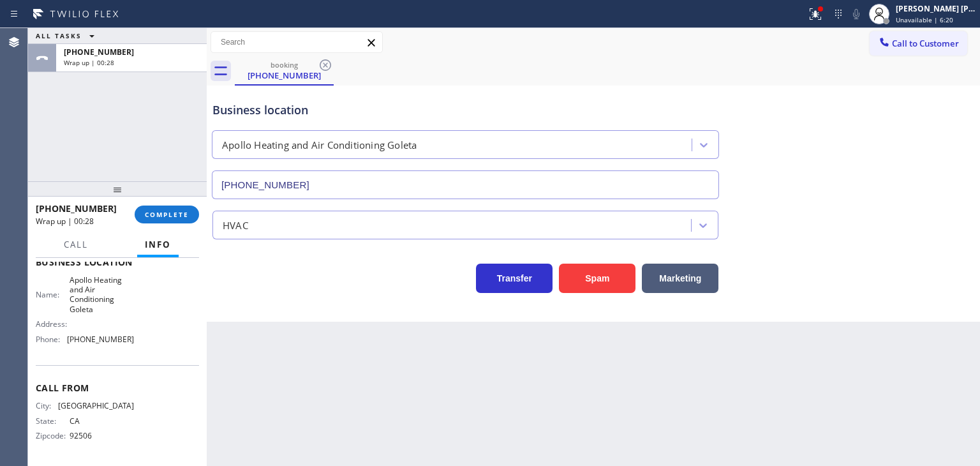
click at [132, 332] on div "Name: Apollo Heating and Air Conditioning Goleta Address: Phone: (805) 519-7099" at bounding box center [117, 312] width 163 height 75
drag, startPoint x: 133, startPoint y: 343, endPoint x: 68, endPoint y: 342, distance: 64.4
click at [68, 342] on div "Name: Apollo Heating and Air Conditioning Goleta Address: Phone: (805) 519-7099" at bounding box center [117, 312] width 163 height 75
copy span "(805) 519-7099"
click at [953, 17] on span "Unavailable | 6:25" at bounding box center [924, 19] width 57 height 9
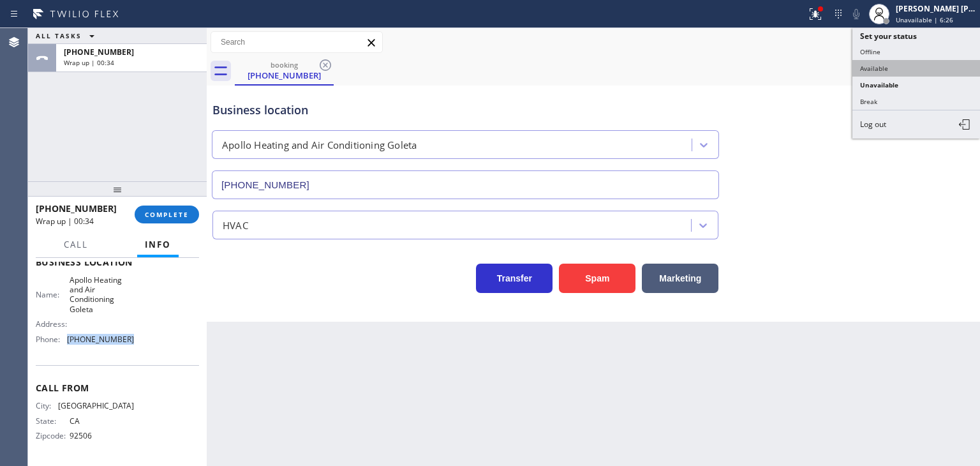
click at [891, 68] on button "Available" at bounding box center [916, 68] width 128 height 17
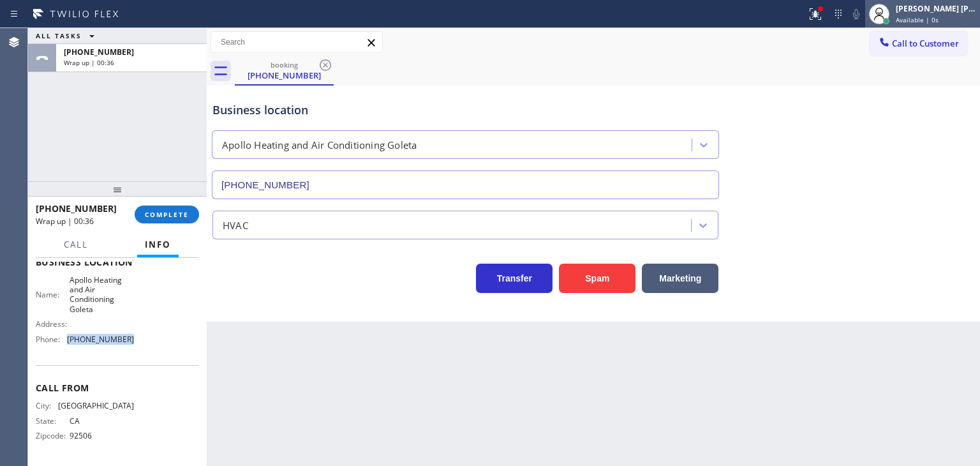
click at [938, 17] on span "Available | 0s" at bounding box center [917, 19] width 43 height 9
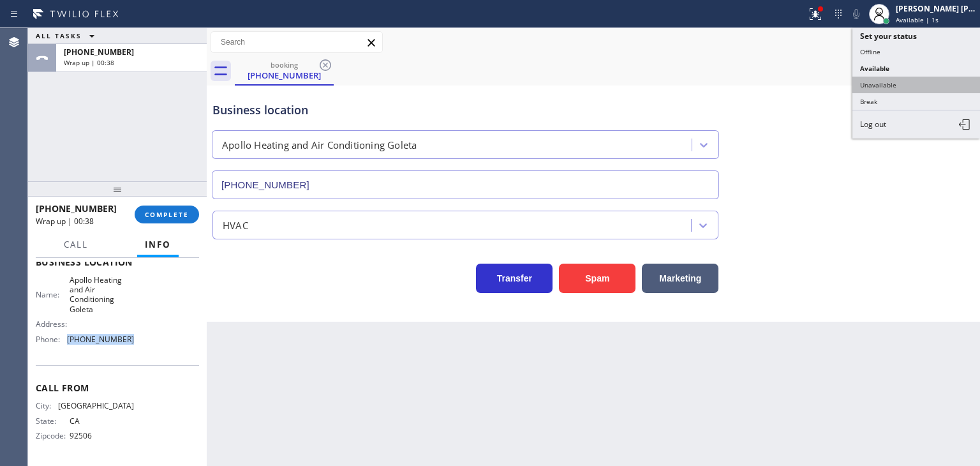
click at [926, 87] on button "Unavailable" at bounding box center [916, 85] width 128 height 17
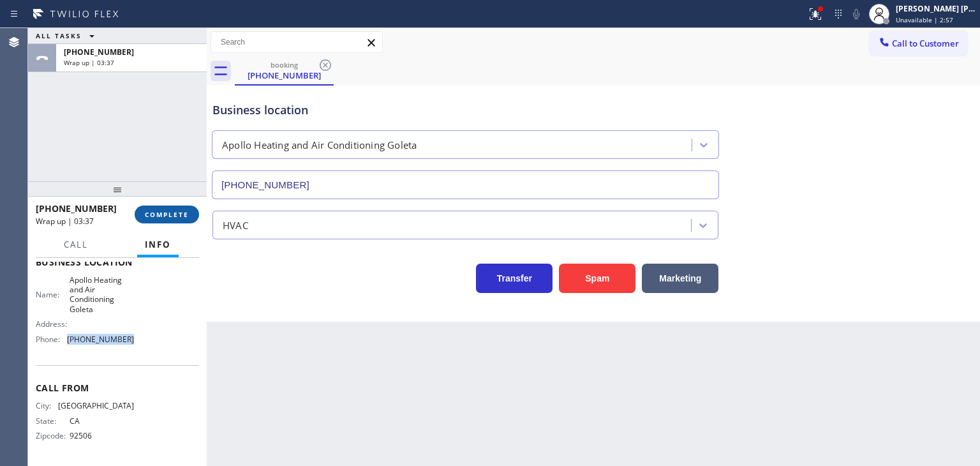
click at [160, 209] on button "COMPLETE" at bounding box center [167, 214] width 64 height 18
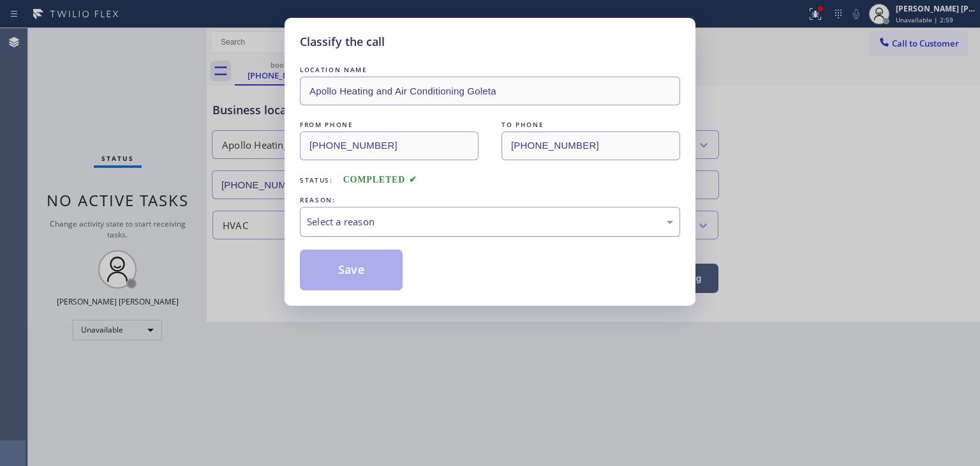
click at [378, 218] on div "Select a reason" at bounding box center [490, 221] width 366 height 15
click at [360, 277] on button "Save" at bounding box center [351, 269] width 103 height 41
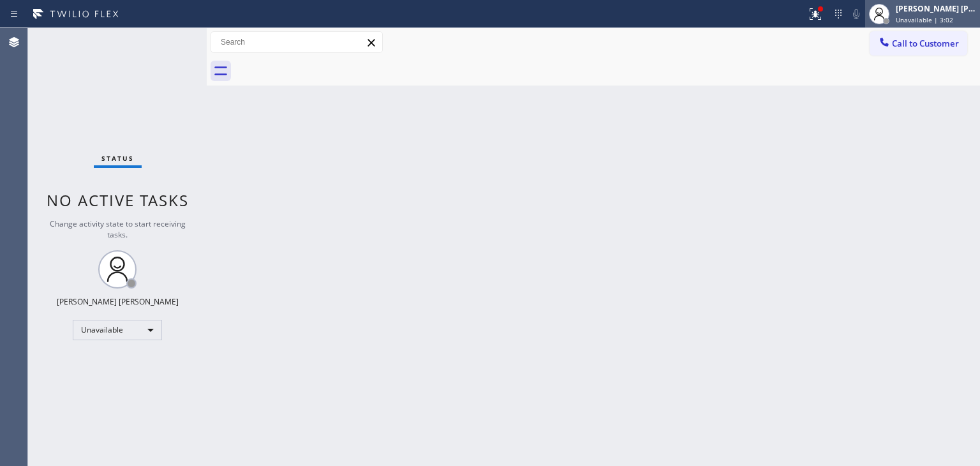
click at [933, 18] on span "Unavailable | 3:02" at bounding box center [924, 19] width 57 height 9
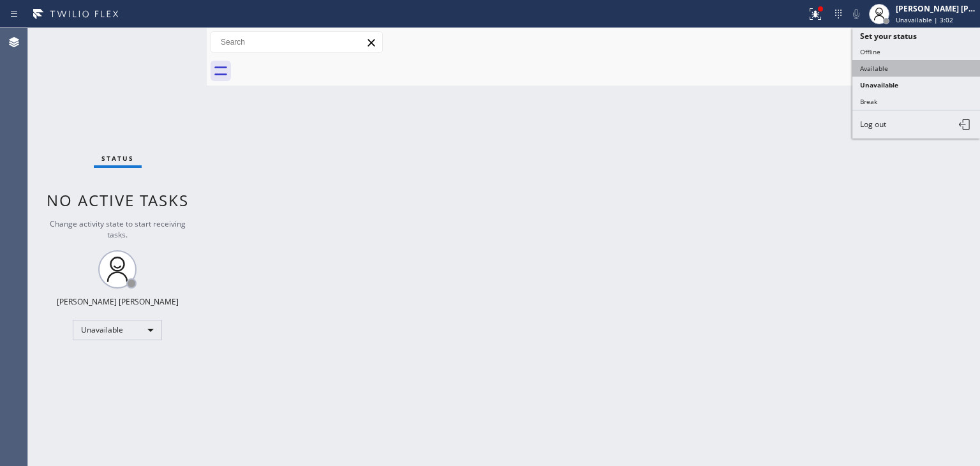
click at [894, 70] on button "Available" at bounding box center [916, 68] width 128 height 17
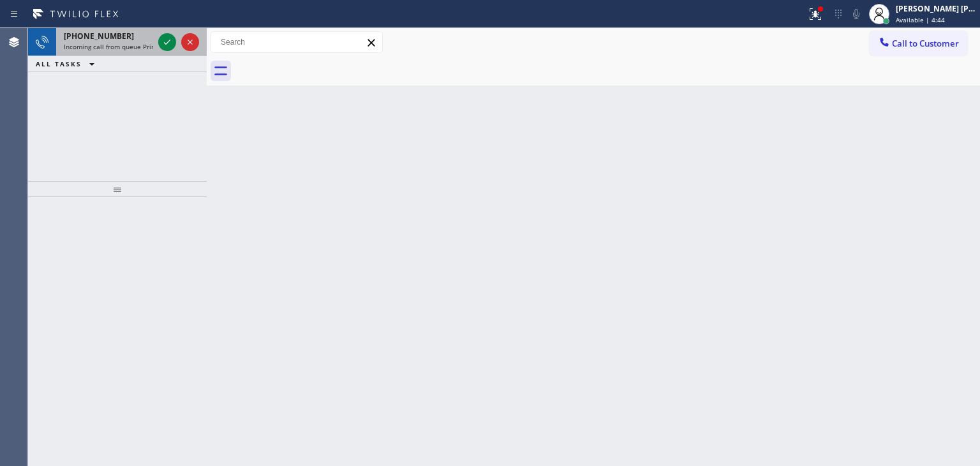
click at [174, 34] on div at bounding box center [179, 42] width 46 height 28
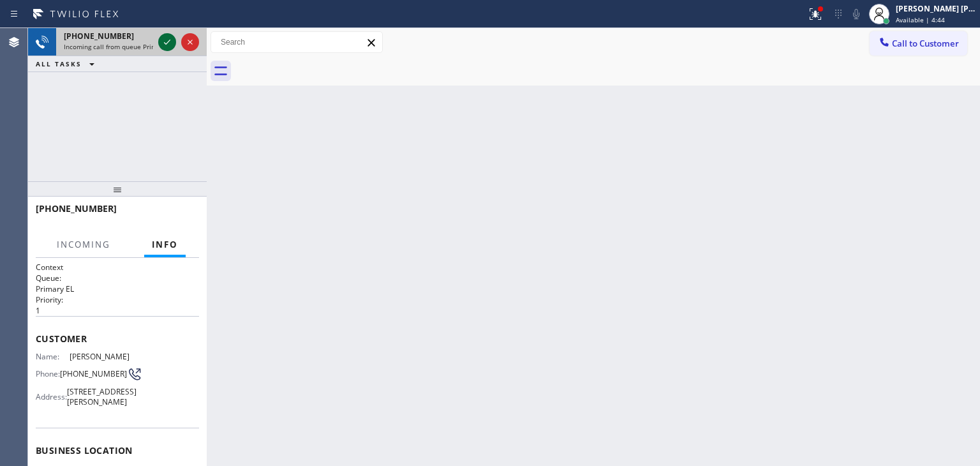
click at [169, 38] on icon at bounding box center [166, 41] width 15 height 15
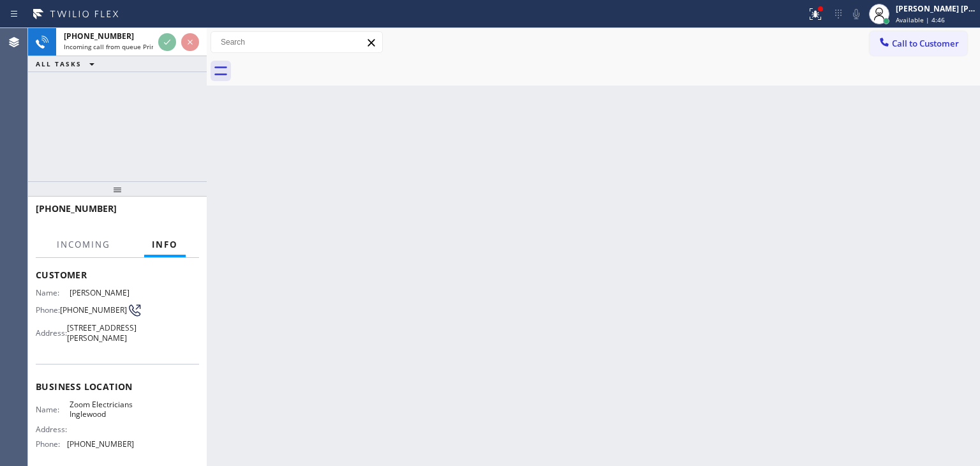
scroll to position [128, 0]
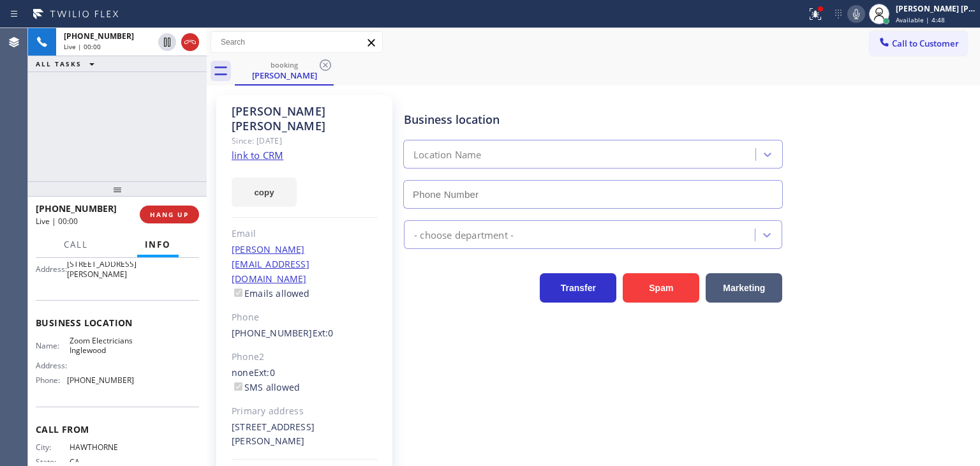
type input "(424) 392-7301"
click at [255, 149] on link "link to CRM" at bounding box center [258, 155] width 52 height 13
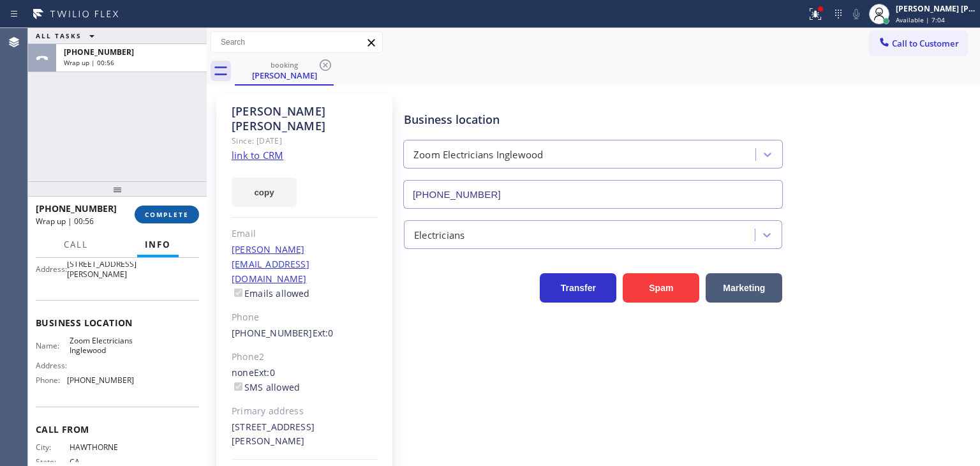
click at [161, 209] on button "COMPLETE" at bounding box center [167, 214] width 64 height 18
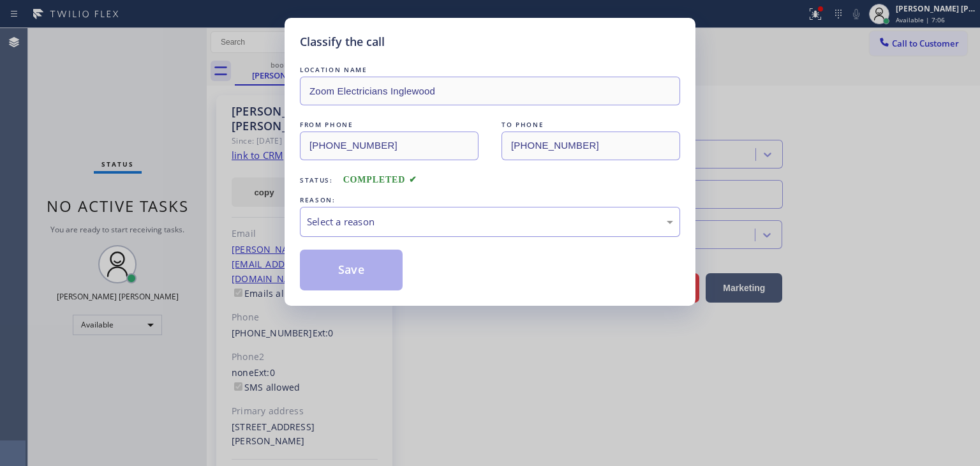
click at [389, 221] on div "Select a reason" at bounding box center [490, 221] width 366 height 15
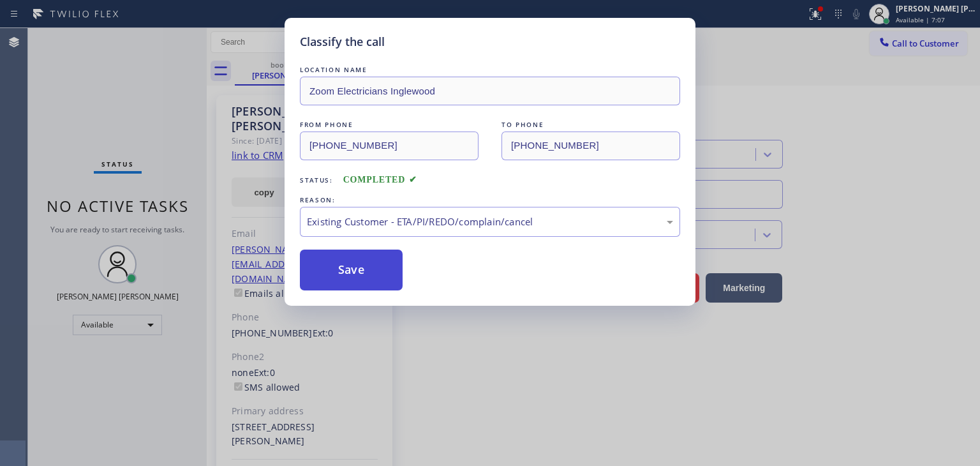
click at [365, 277] on button "Save" at bounding box center [351, 269] width 103 height 41
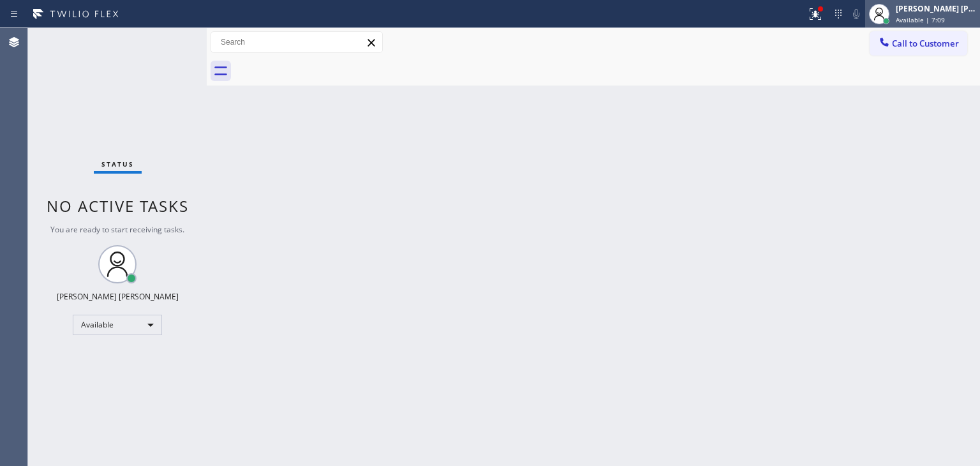
click at [956, 11] on div "[PERSON_NAME] [PERSON_NAME]" at bounding box center [936, 8] width 80 height 11
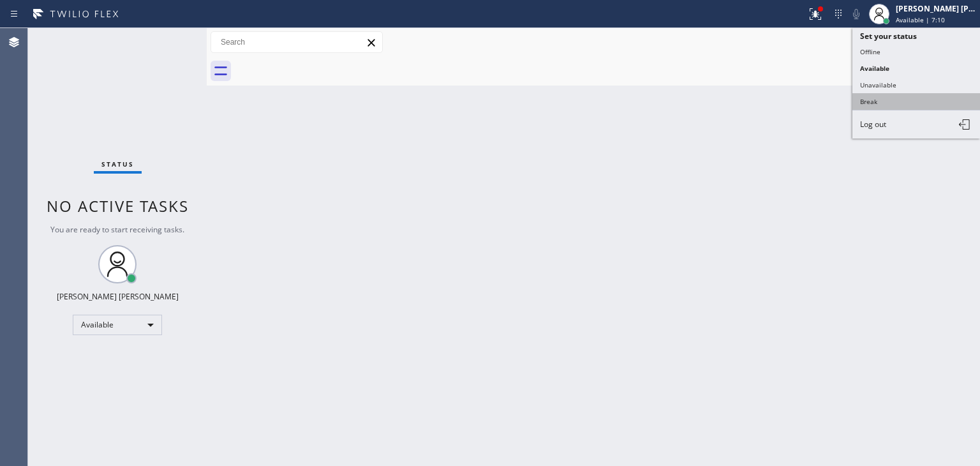
click at [882, 98] on button "Break" at bounding box center [916, 101] width 128 height 17
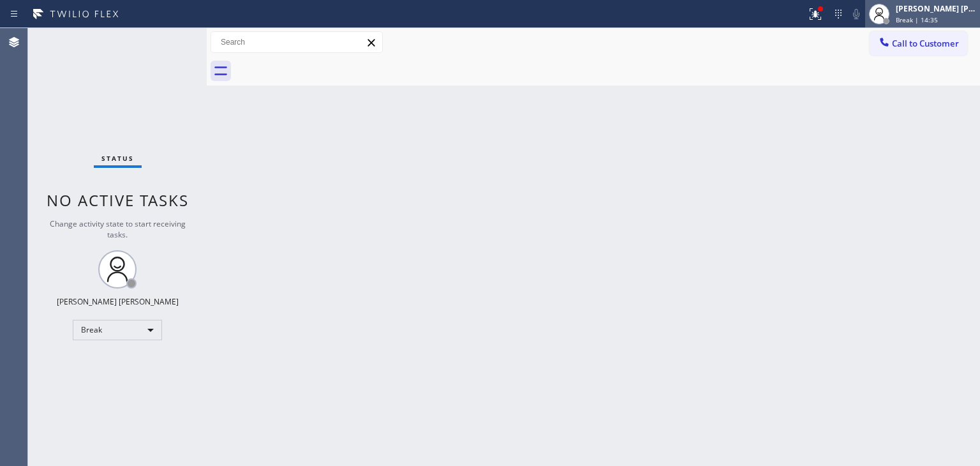
click at [955, 11] on div "[PERSON_NAME] [PERSON_NAME]" at bounding box center [936, 8] width 80 height 11
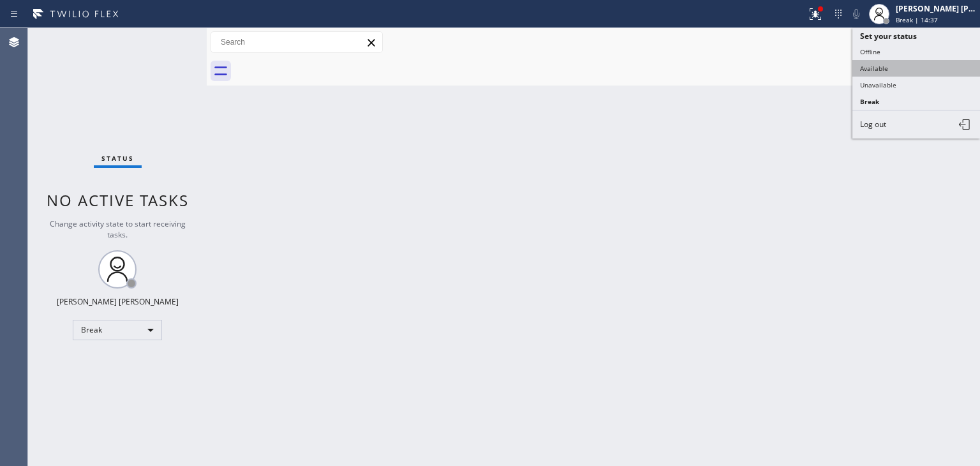
click at [874, 70] on button "Available" at bounding box center [916, 68] width 128 height 17
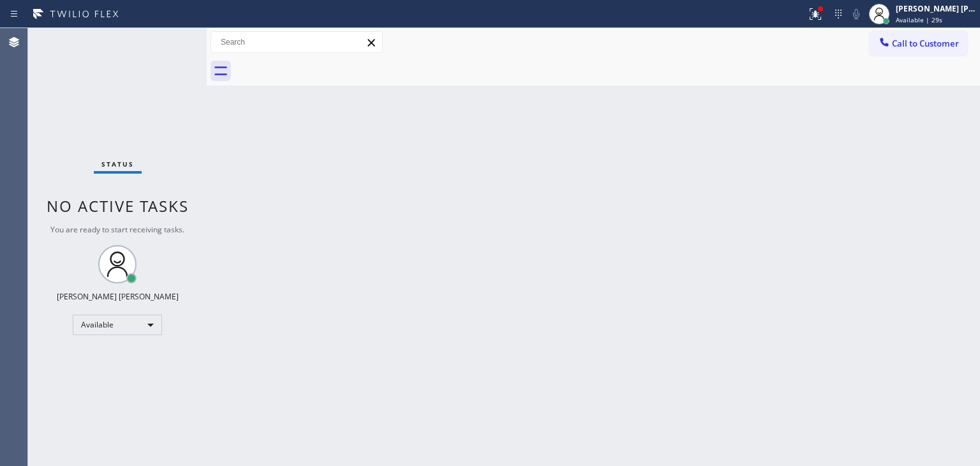
click at [170, 35] on div "Status No active tasks You are ready to start receiving tasks. Edel John Suson …" at bounding box center [117, 247] width 179 height 438
click at [135, 108] on div "Status No active tasks You are ready to start receiving tasks. Edel John Suson …" at bounding box center [117, 247] width 179 height 438
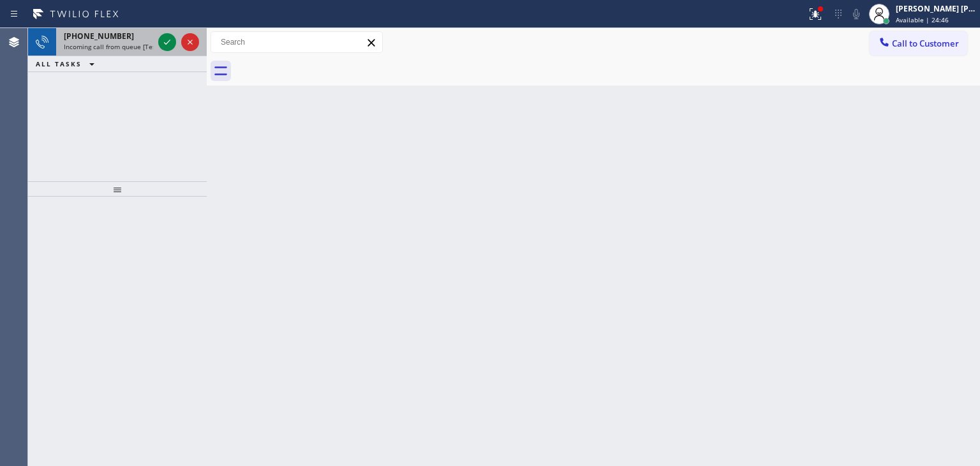
click at [176, 38] on div at bounding box center [179, 42] width 46 height 28
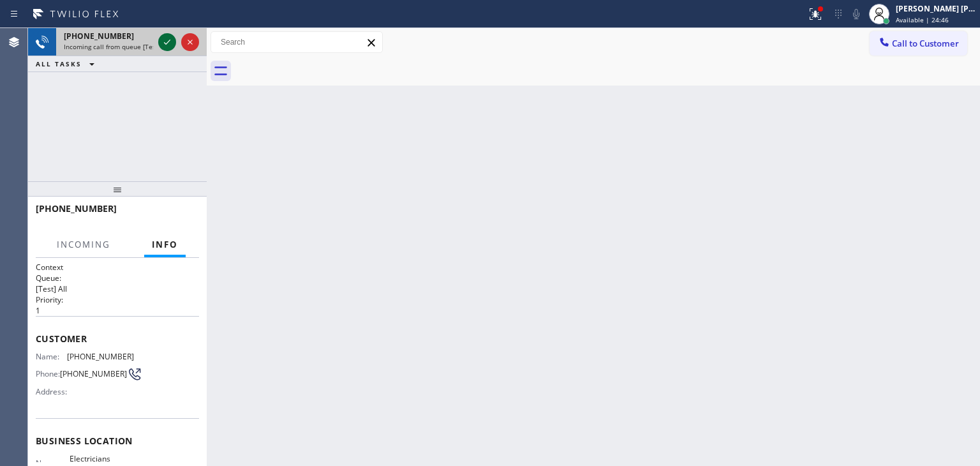
click at [168, 38] on icon at bounding box center [166, 41] width 15 height 15
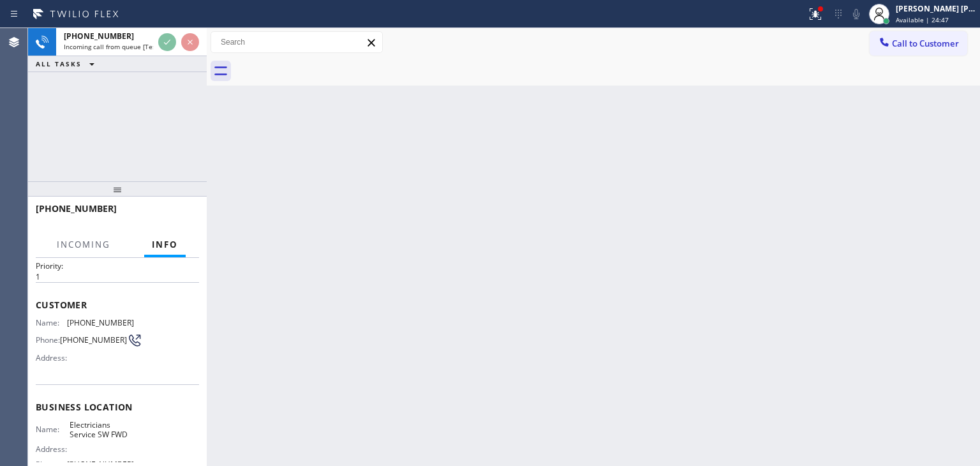
scroll to position [64, 0]
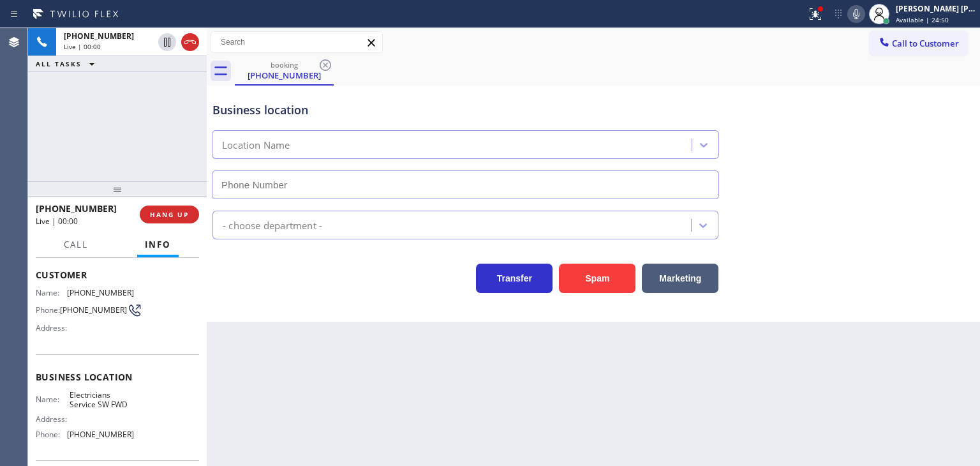
type input "(213) 566-1222"
click at [935, 322] on div "Back to Dashboard Change Sender ID Customers Technicians Select a contact Outbo…" at bounding box center [593, 247] width 773 height 438
click at [864, 11] on icon at bounding box center [855, 13] width 15 height 15
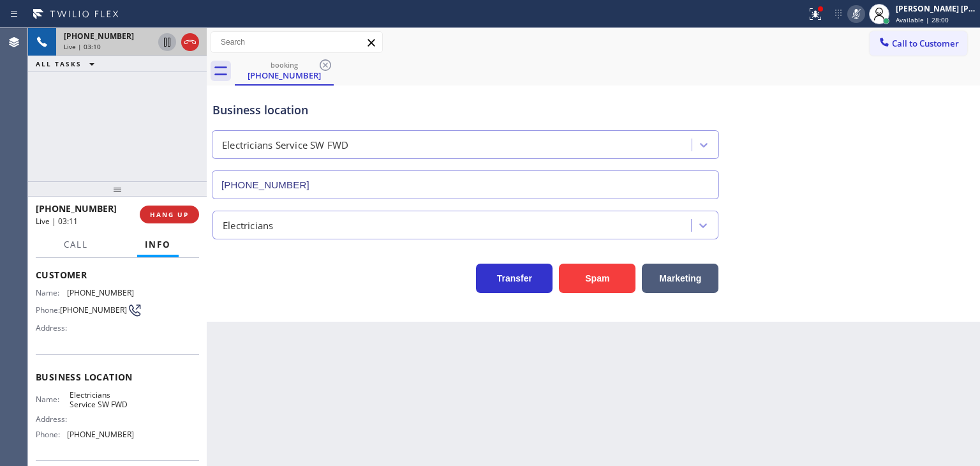
click at [163, 38] on icon at bounding box center [166, 41] width 15 height 15
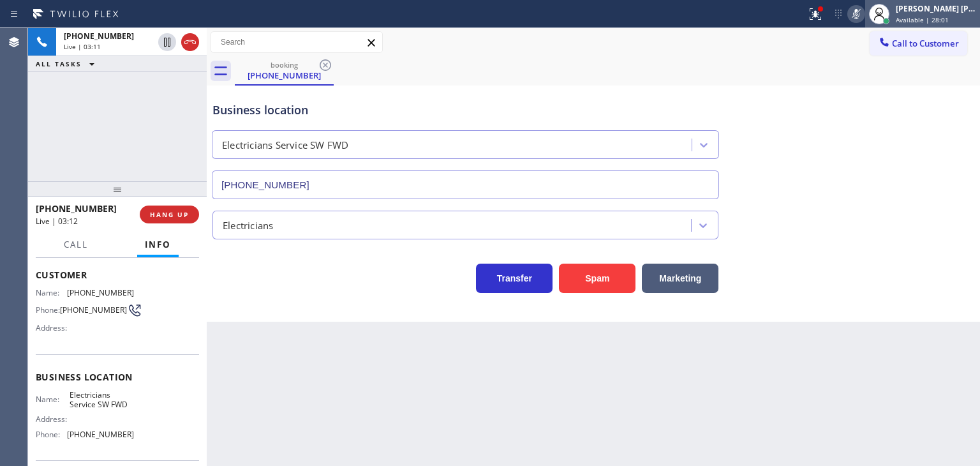
click at [948, 18] on span "Available | 28:01" at bounding box center [922, 19] width 53 height 9
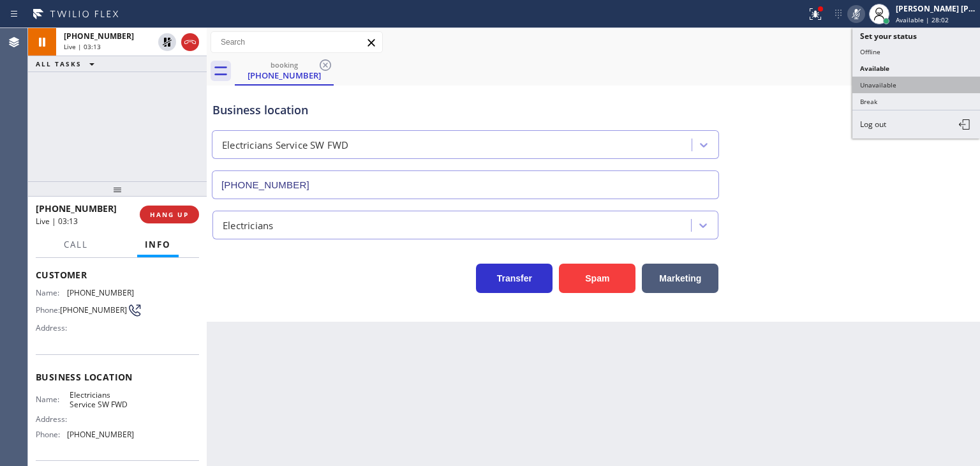
click at [903, 77] on button "Unavailable" at bounding box center [916, 85] width 128 height 17
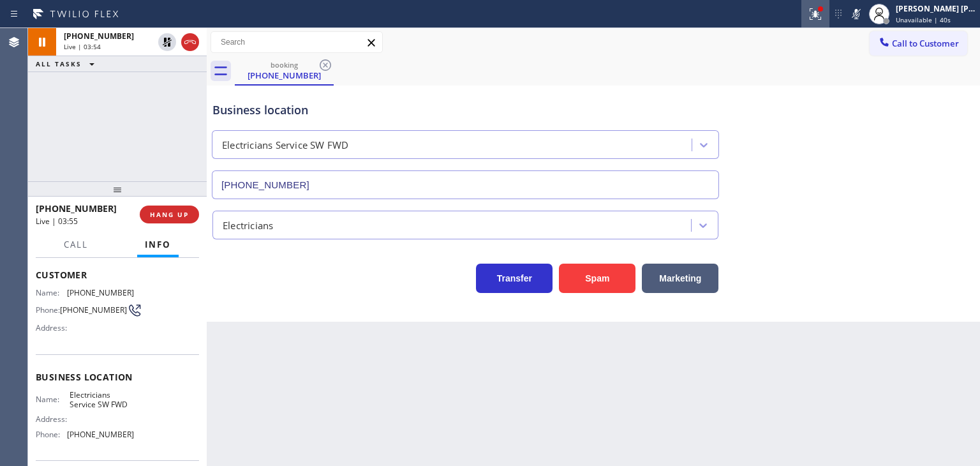
drag, startPoint x: 881, startPoint y: 11, endPoint x: 827, endPoint y: 1, distance: 55.2
click at [864, 11] on icon at bounding box center [855, 13] width 15 height 15
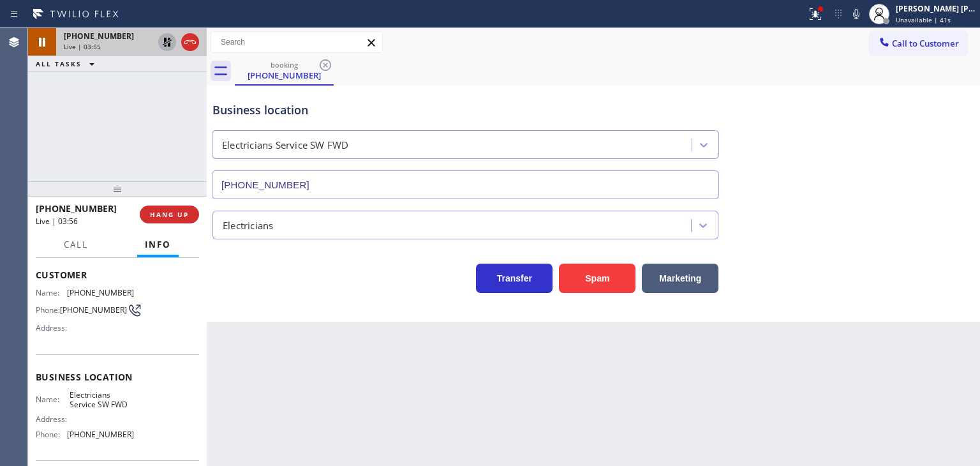
click at [168, 42] on icon at bounding box center [166, 41] width 15 height 15
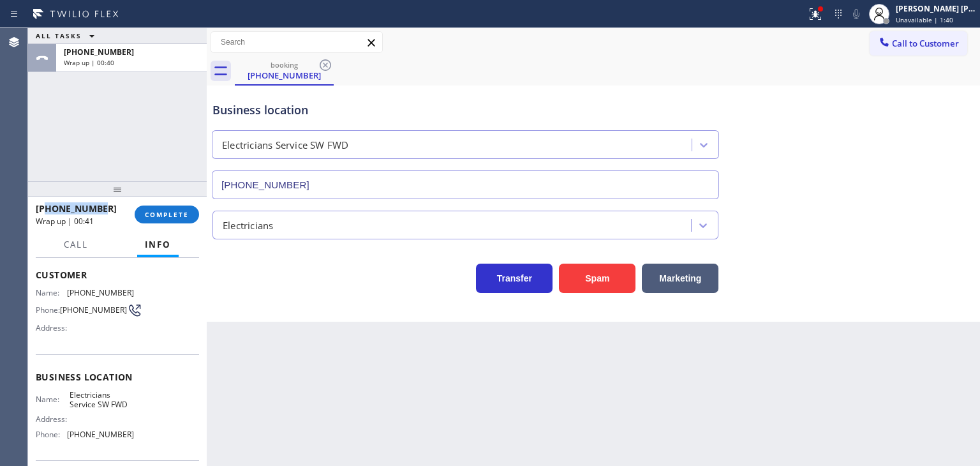
drag, startPoint x: 106, startPoint y: 211, endPoint x: 48, endPoint y: 202, distance: 58.0
click at [48, 202] on div "+16197632777" at bounding box center [81, 208] width 90 height 12
copy span "6197632777"
drag, startPoint x: 129, startPoint y: 436, endPoint x: 68, endPoint y: 439, distance: 60.7
click at [68, 439] on div "Name: Electricians Service SW FWD Address: Phone: (213) 566-1222" at bounding box center [117, 417] width 163 height 55
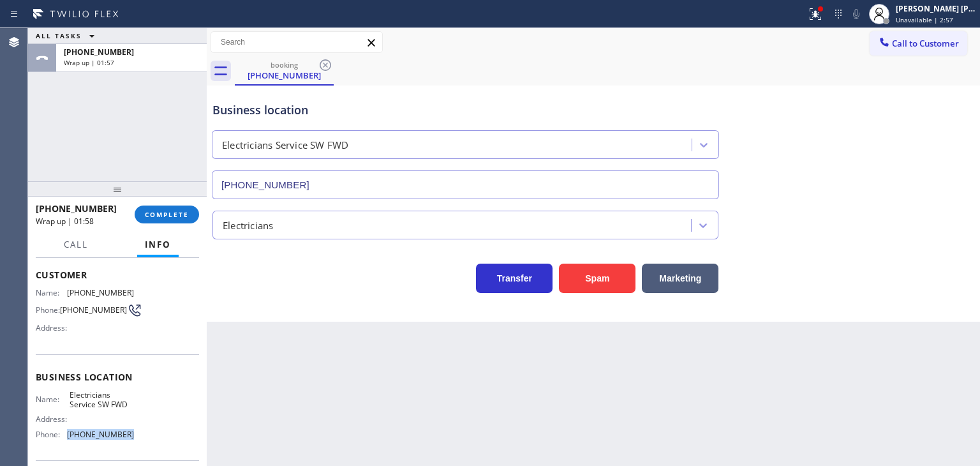
copy span "(213) 566-1222"
click at [182, 214] on span "COMPLETE" at bounding box center [167, 214] width 44 height 9
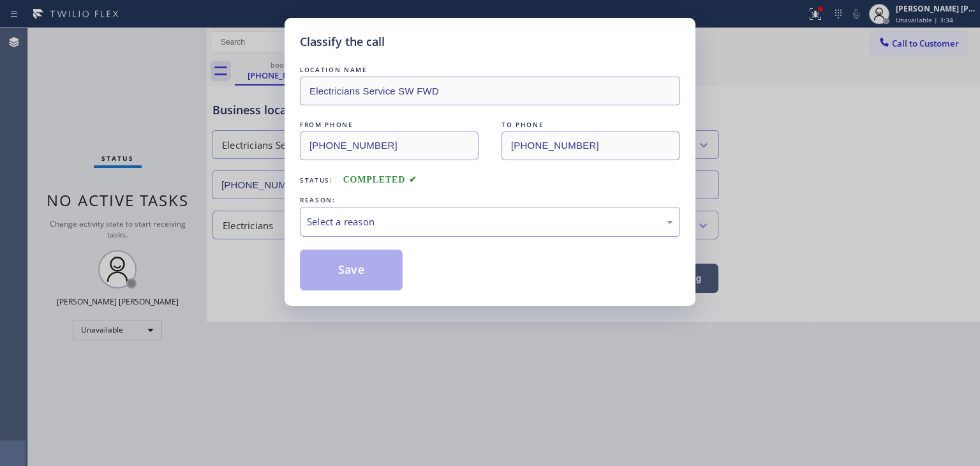
click at [369, 223] on div "Select a reason" at bounding box center [490, 221] width 366 height 15
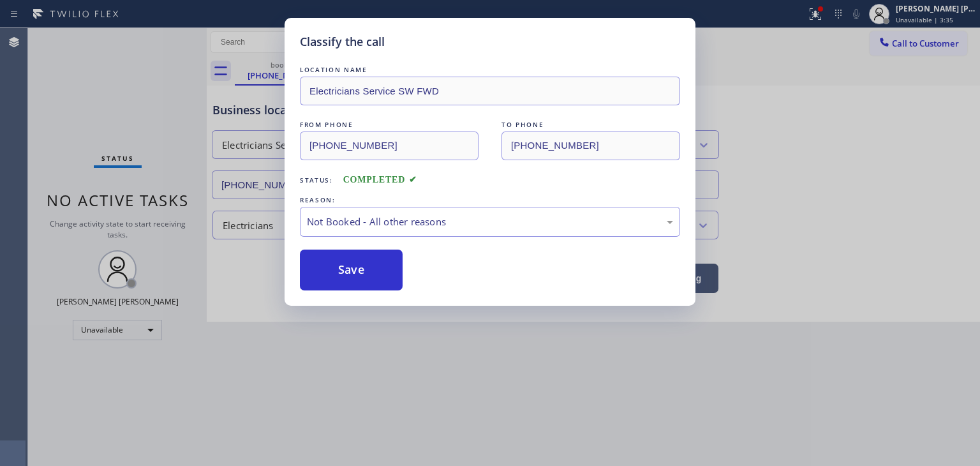
click at [366, 263] on button "Save" at bounding box center [351, 269] width 103 height 41
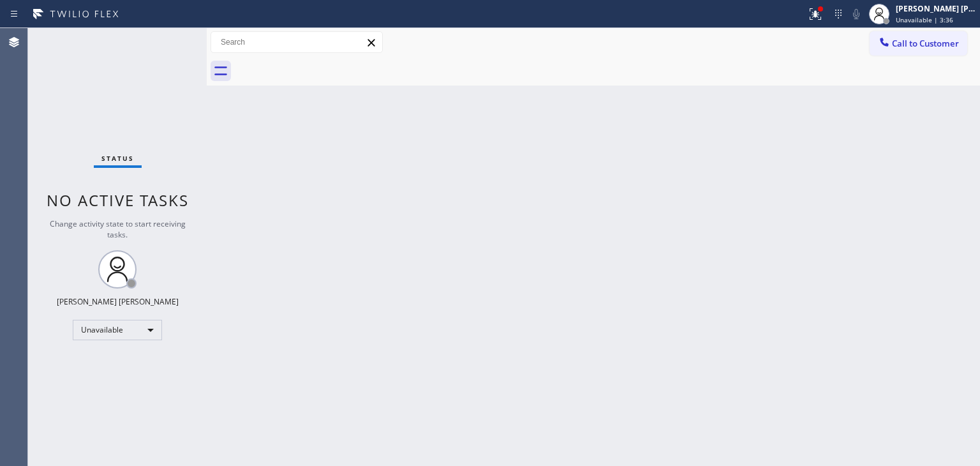
click at [955, 13] on div "[PERSON_NAME] [PERSON_NAME]" at bounding box center [936, 8] width 80 height 11
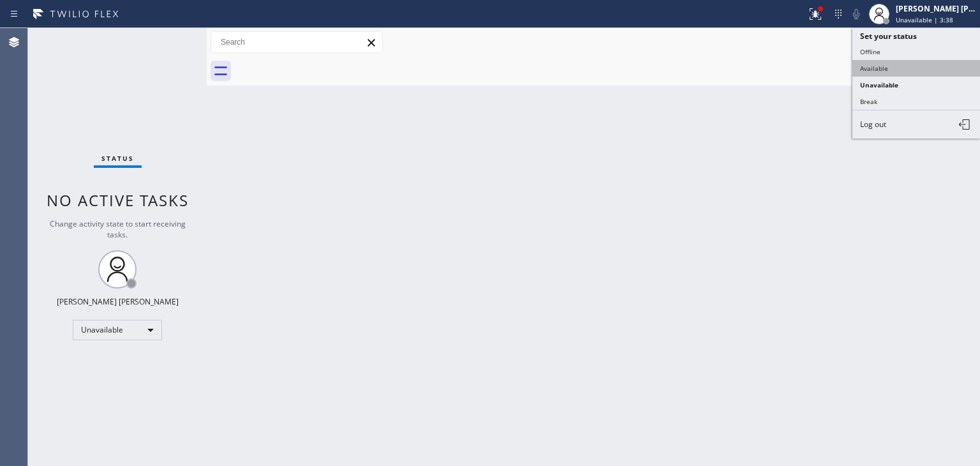
click at [906, 60] on button "Available" at bounding box center [916, 68] width 128 height 17
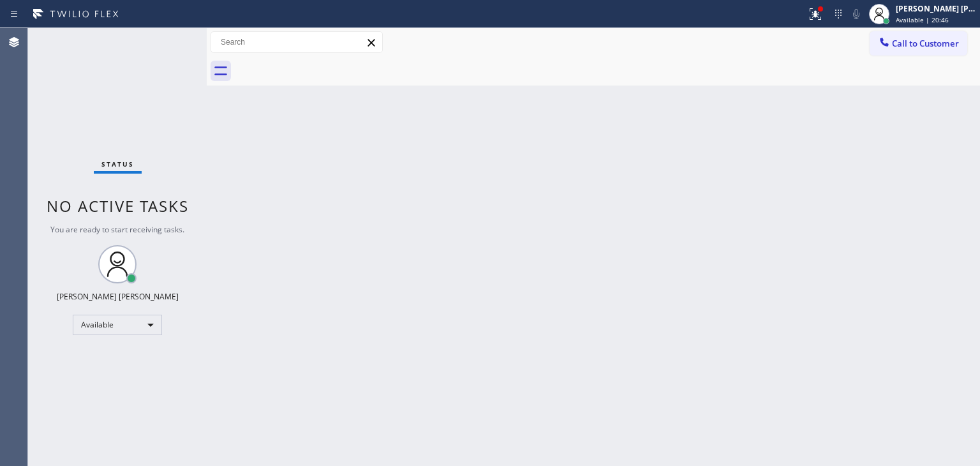
click at [151, 154] on div "Status No active tasks You are ready to start receiving tasks. Edel John Suson …" at bounding box center [117, 247] width 179 height 438
click at [166, 39] on div "Status No active tasks You are ready to start receiving tasks. Edel John Suson …" at bounding box center [117, 247] width 179 height 438
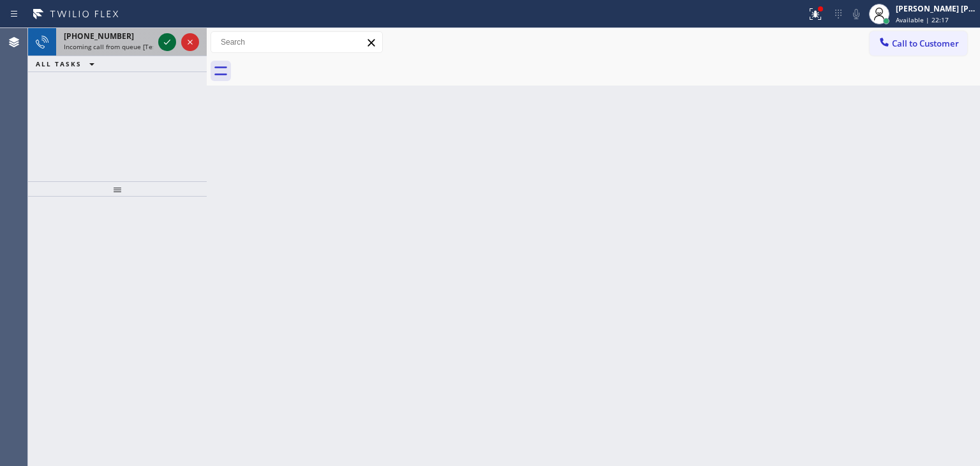
click at [167, 41] on icon at bounding box center [166, 41] width 15 height 15
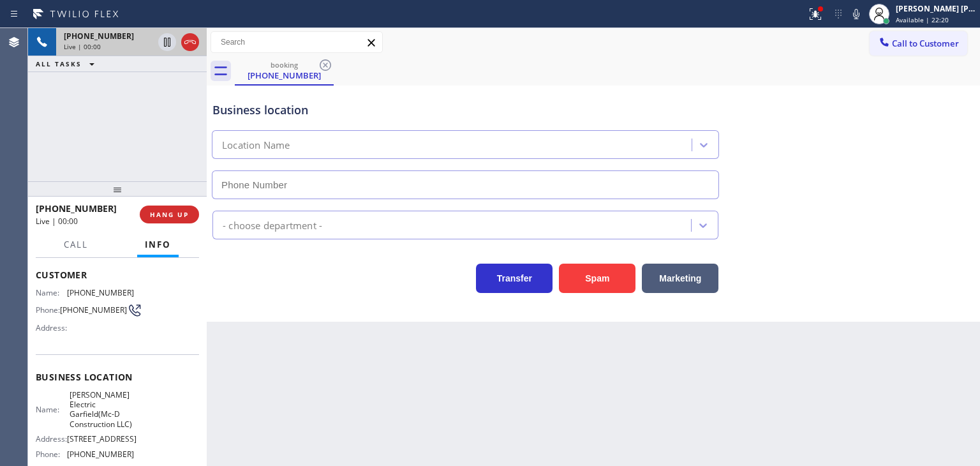
scroll to position [191, 0]
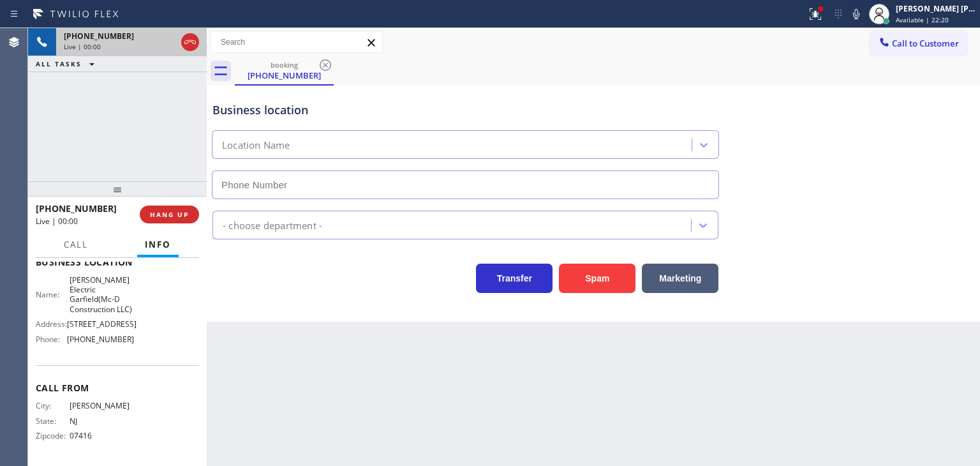
type input "(973) 791-4128"
click at [864, 12] on icon at bounding box center [855, 13] width 15 height 15
click at [864, 13] on icon at bounding box center [855, 13] width 15 height 15
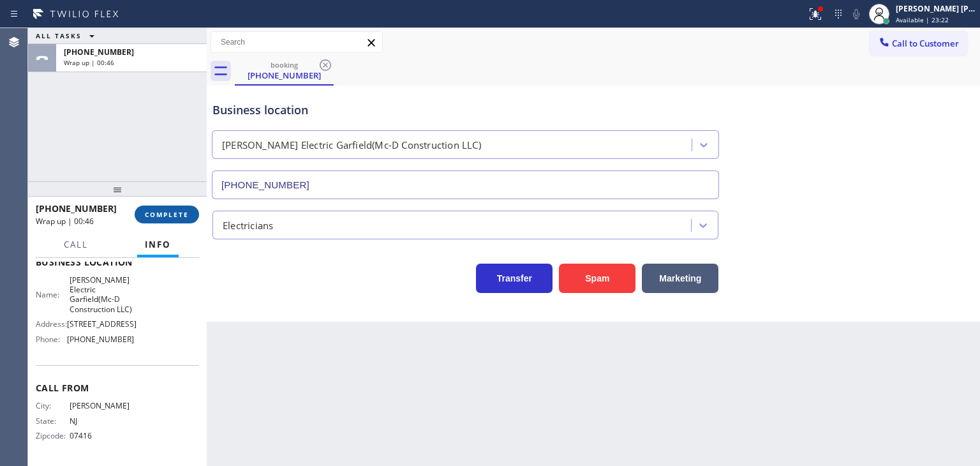
click at [144, 216] on button "COMPLETE" at bounding box center [167, 214] width 64 height 18
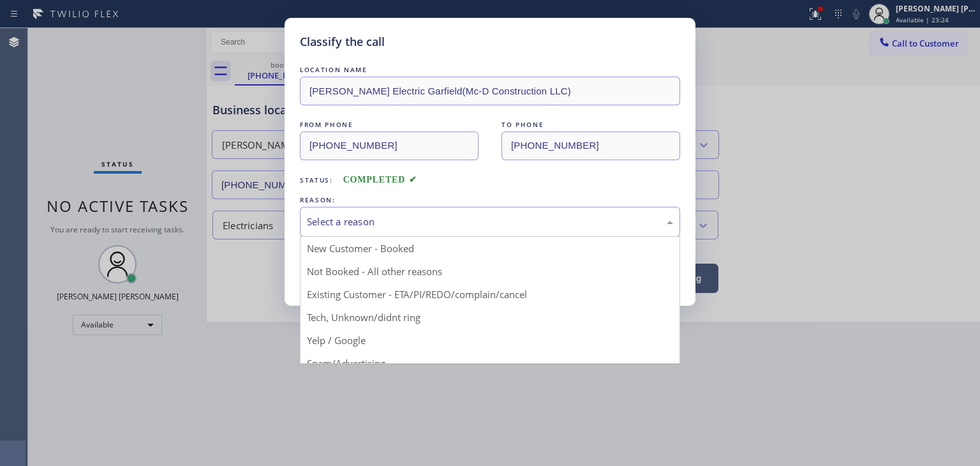
click at [343, 219] on div "Select a reason" at bounding box center [490, 221] width 366 height 15
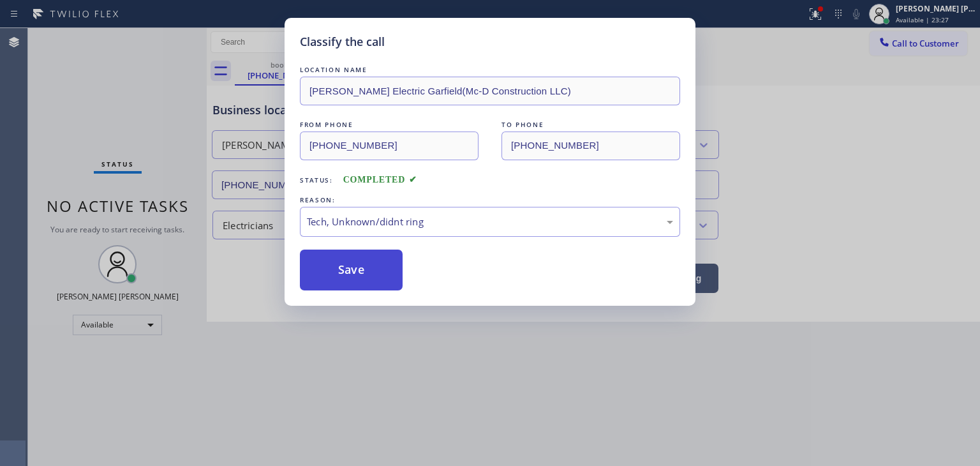
click at [361, 285] on button "Save" at bounding box center [351, 269] width 103 height 41
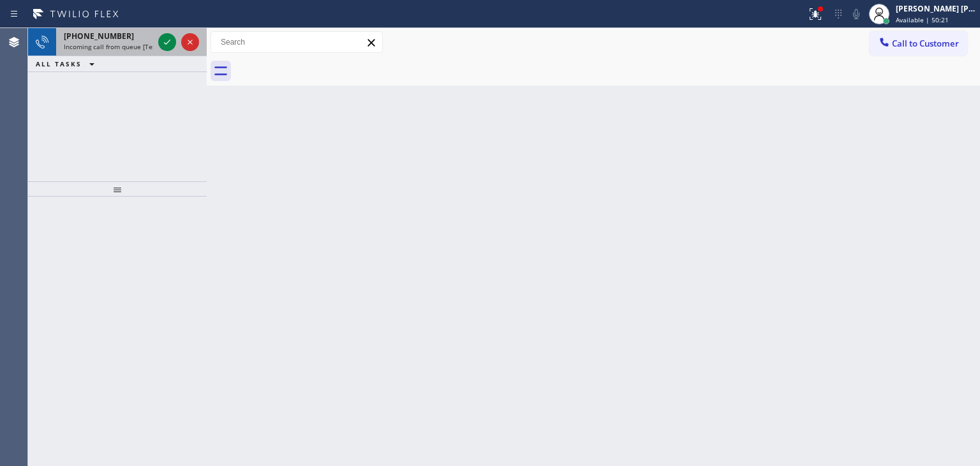
click at [122, 37] on div "+19547744815" at bounding box center [108, 36] width 89 height 11
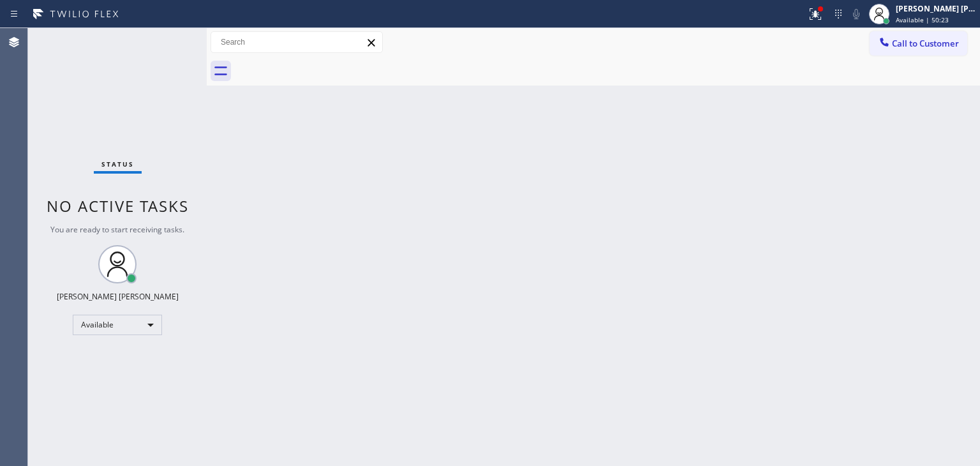
click at [168, 41] on div "Status No active tasks You are ready to start receiving tasks. Edel John Suson …" at bounding box center [117, 247] width 179 height 438
click at [921, 370] on div "Back to Dashboard Change Sender ID Customers Technicians Select a contact Outbo…" at bounding box center [593, 247] width 773 height 438
click at [943, 16] on span "Available | 53:05" at bounding box center [922, 19] width 53 height 9
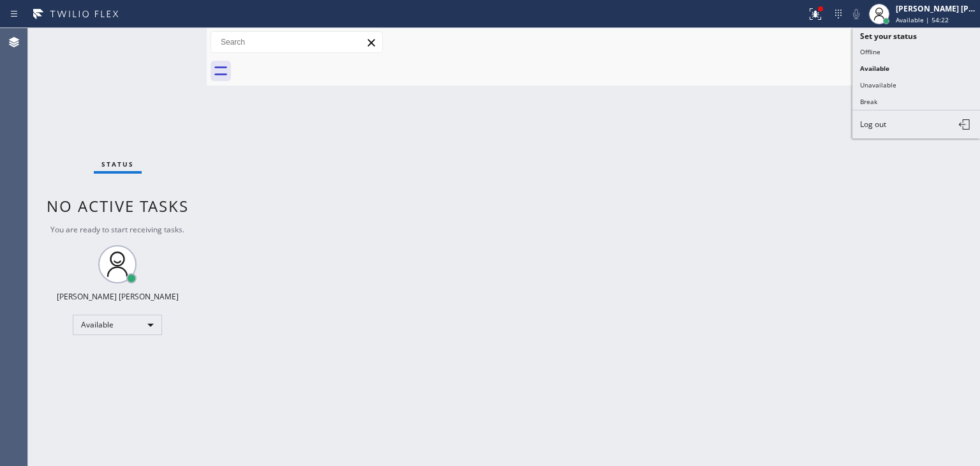
click at [818, 212] on div "Back to Dashboard Change Sender ID Customers Technicians Select a contact Outbo…" at bounding box center [593, 247] width 773 height 438
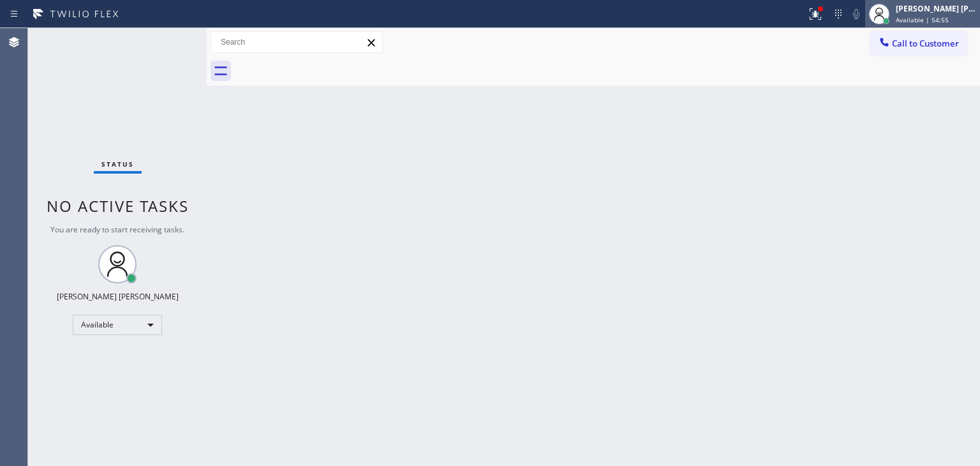
click at [944, 14] on div "Edel John Suson Available | 54:55" at bounding box center [936, 14] width 87 height 22
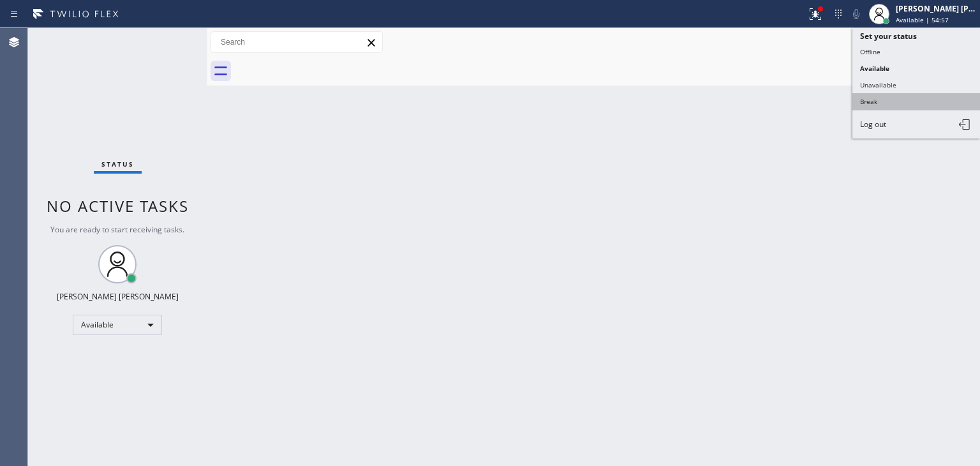
click at [893, 99] on button "Break" at bounding box center [916, 101] width 128 height 17
